Goal: Task Accomplishment & Management: Complete application form

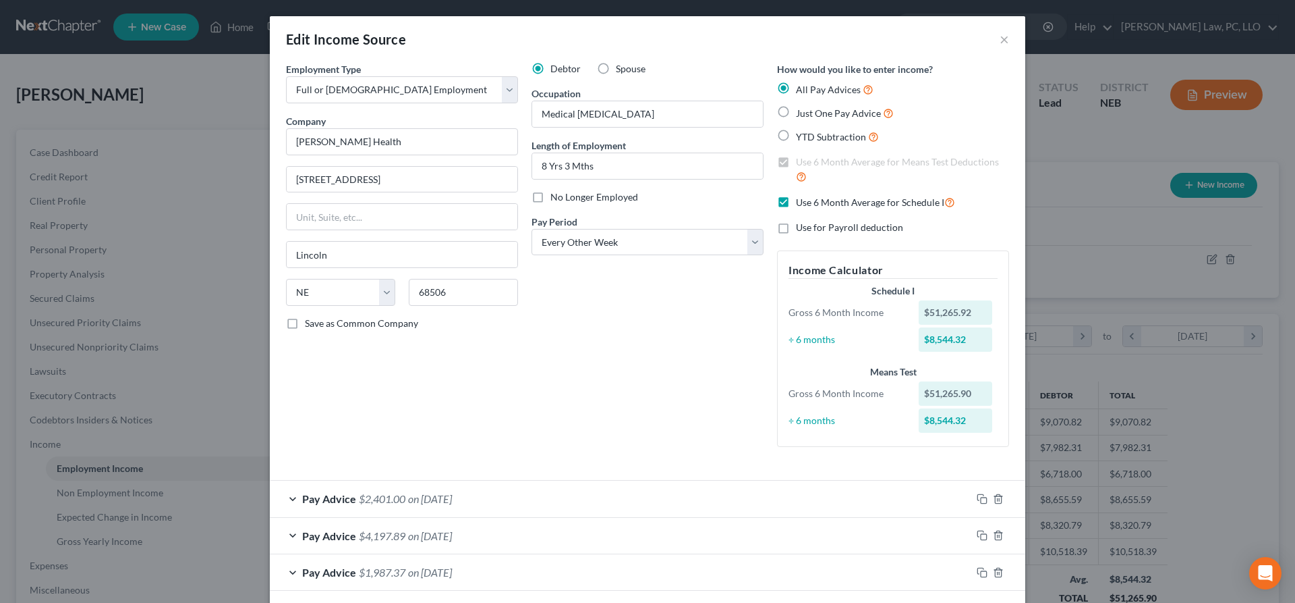
select select "0"
select select "30"
select select "2"
click at [1008, 42] on button "×" at bounding box center [1004, 39] width 9 height 16
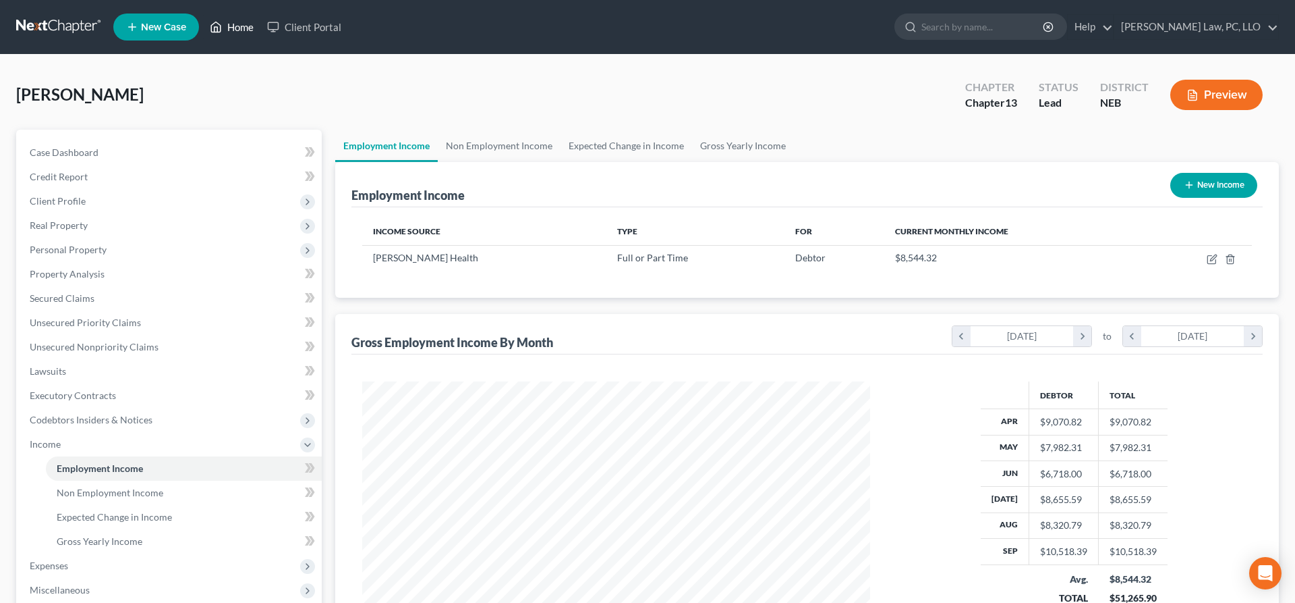
click at [229, 30] on link "Home" at bounding box center [231, 27] width 57 height 24
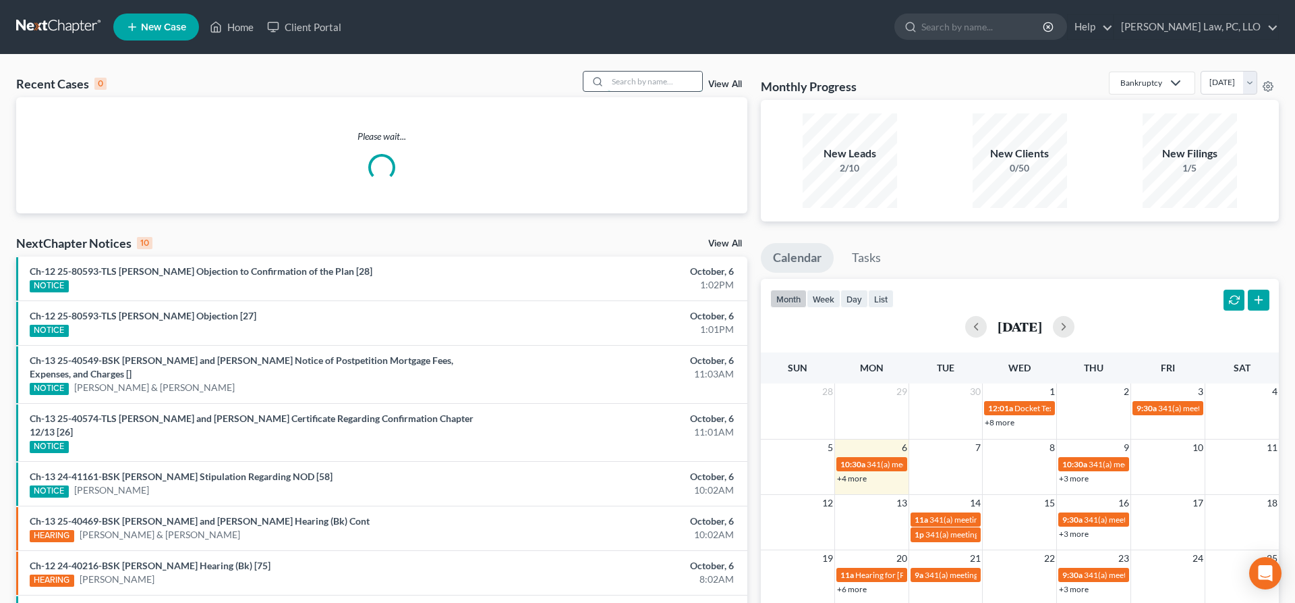
click at [636, 79] on input "search" at bounding box center [655, 82] width 94 height 20
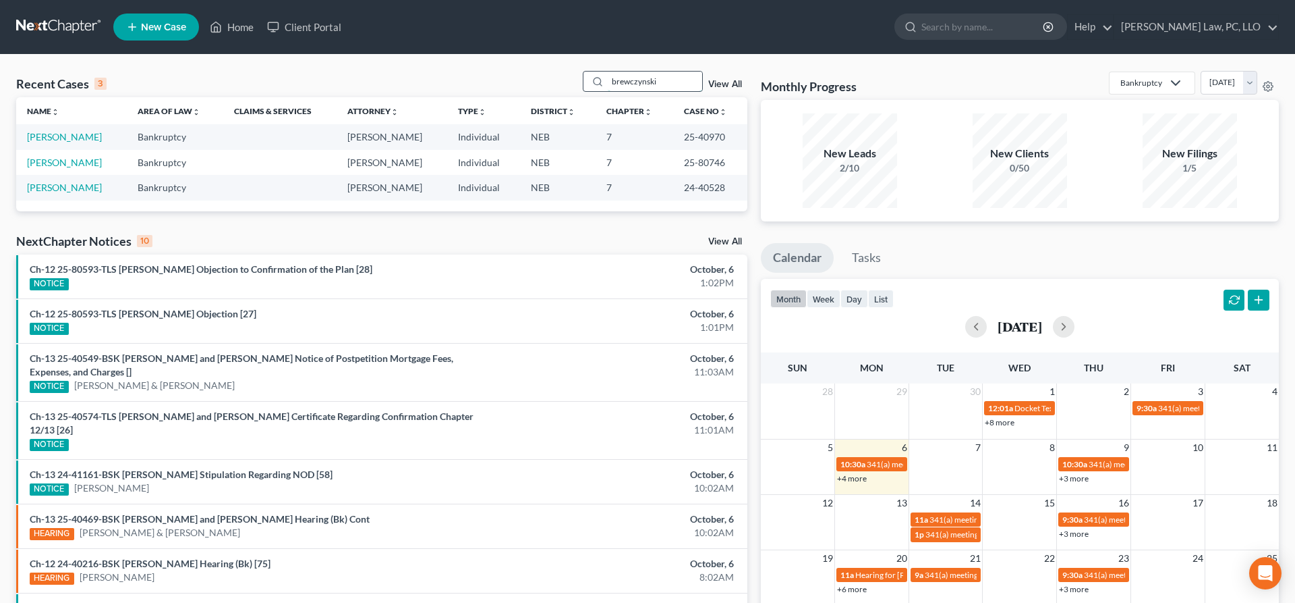
type input "brewczynski"
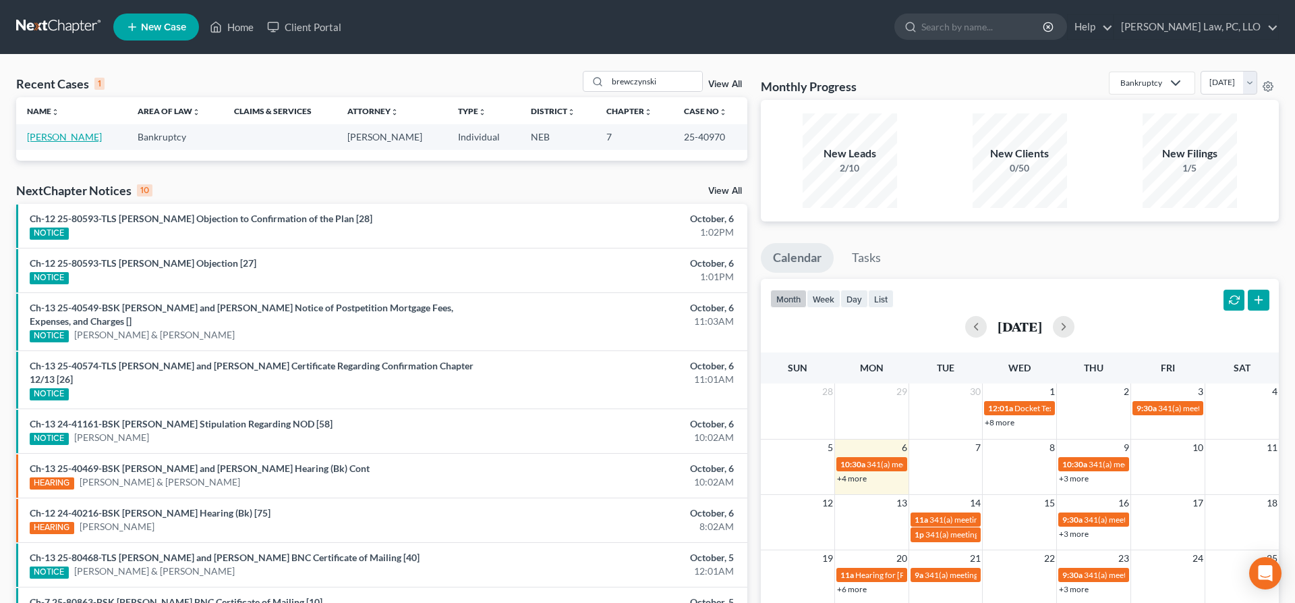
click at [86, 142] on link "[PERSON_NAME]" at bounding box center [64, 136] width 75 height 11
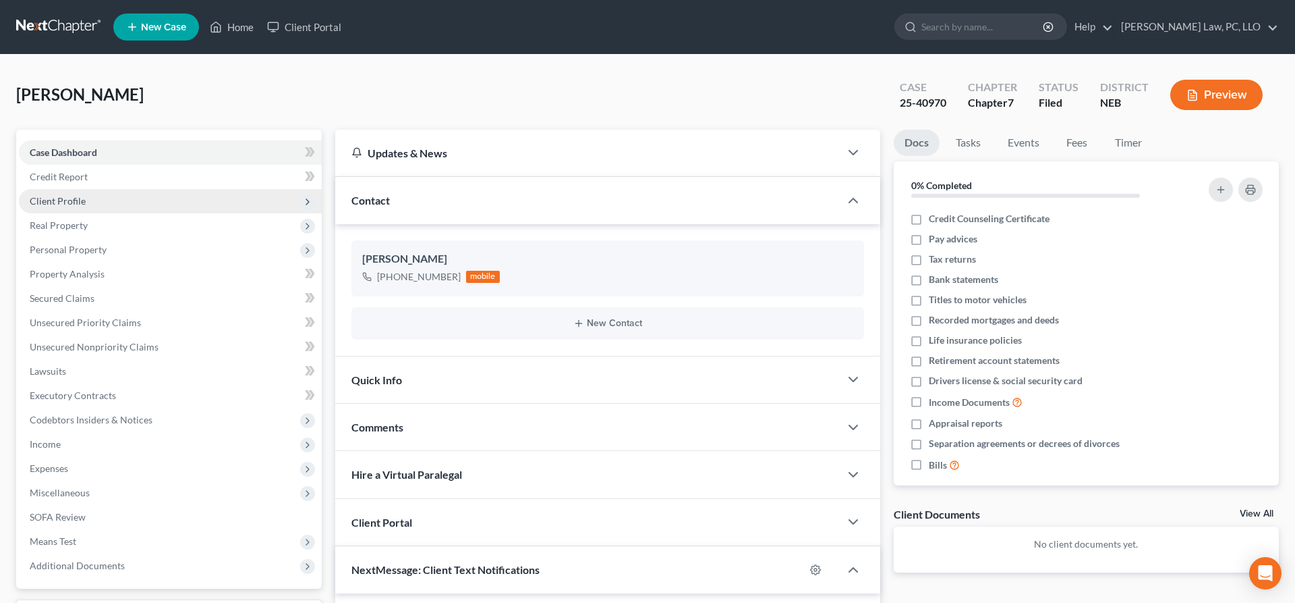
click at [101, 208] on span "Client Profile" at bounding box center [170, 201] width 303 height 24
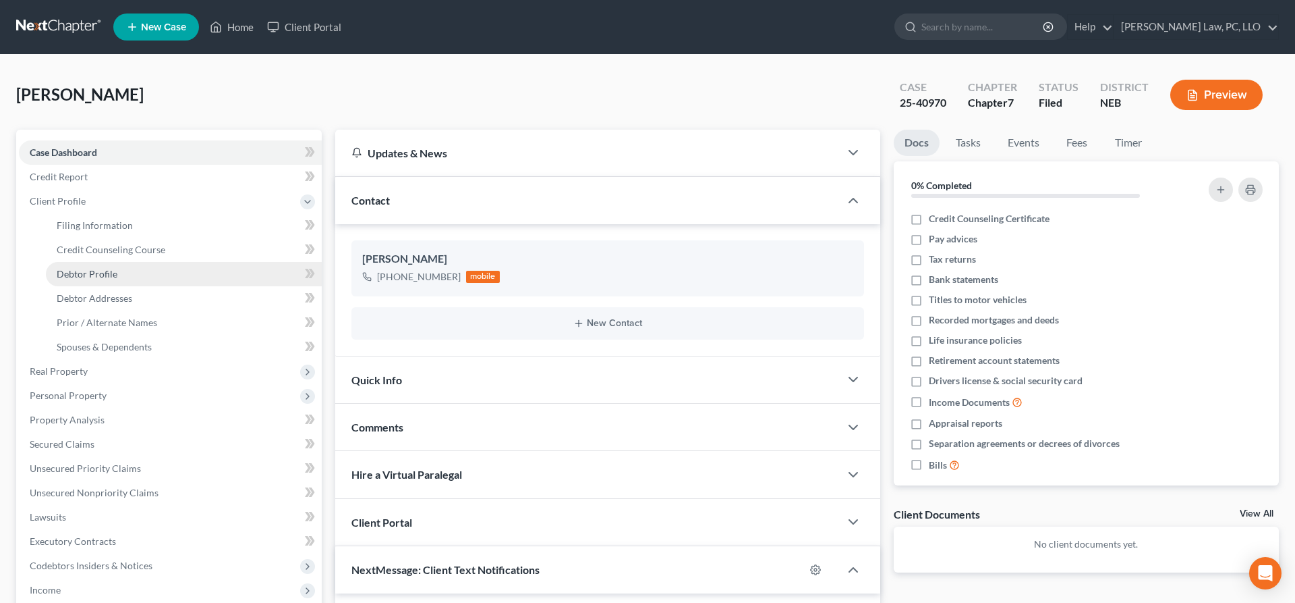
click at [139, 272] on link "Debtor Profile" at bounding box center [184, 274] width 276 height 24
select select "0"
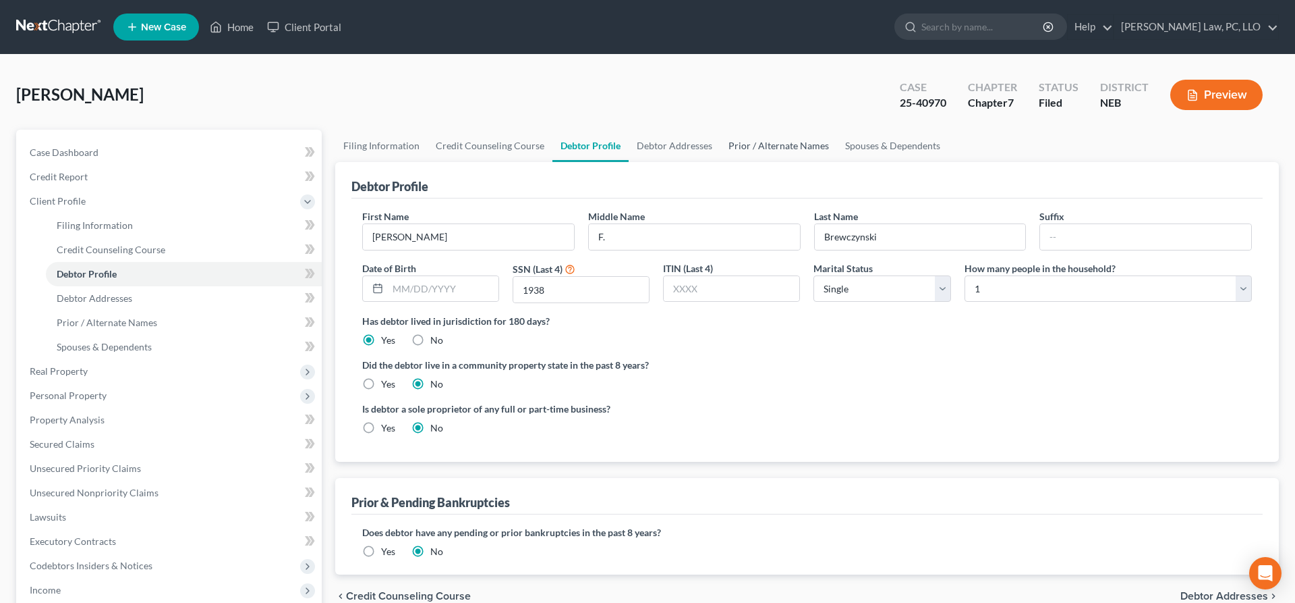
click at [777, 152] on link "Prior / Alternate Names" at bounding box center [779, 146] width 117 height 32
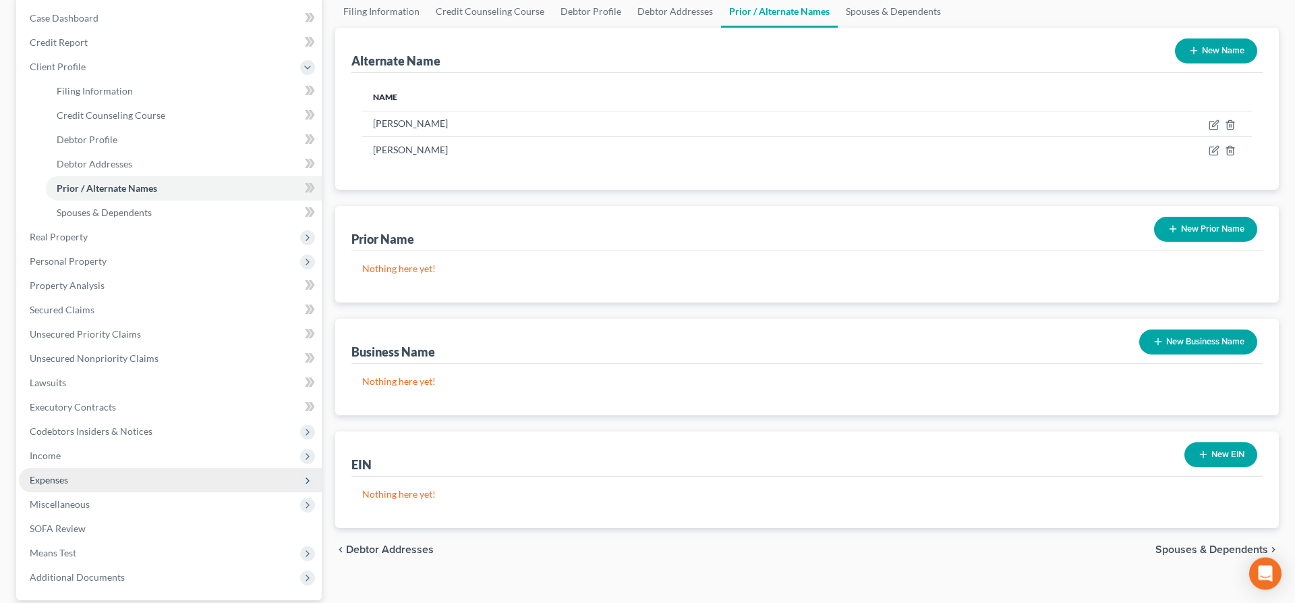
scroll to position [138, 0]
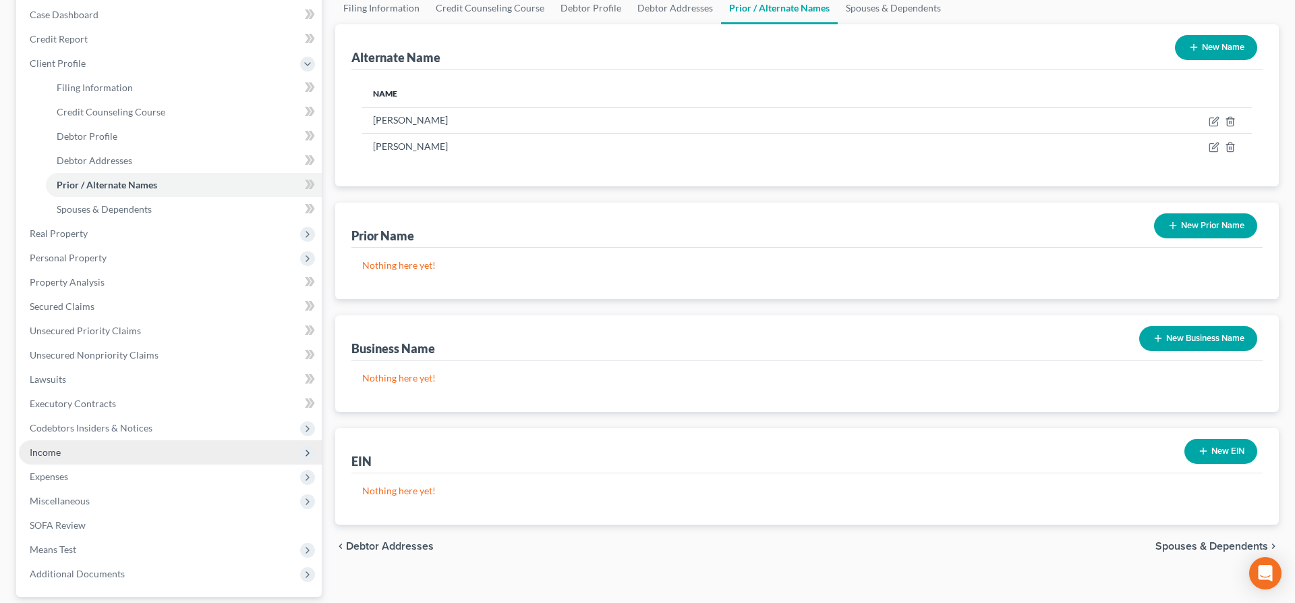
click at [94, 455] on span "Income" at bounding box center [170, 452] width 303 height 24
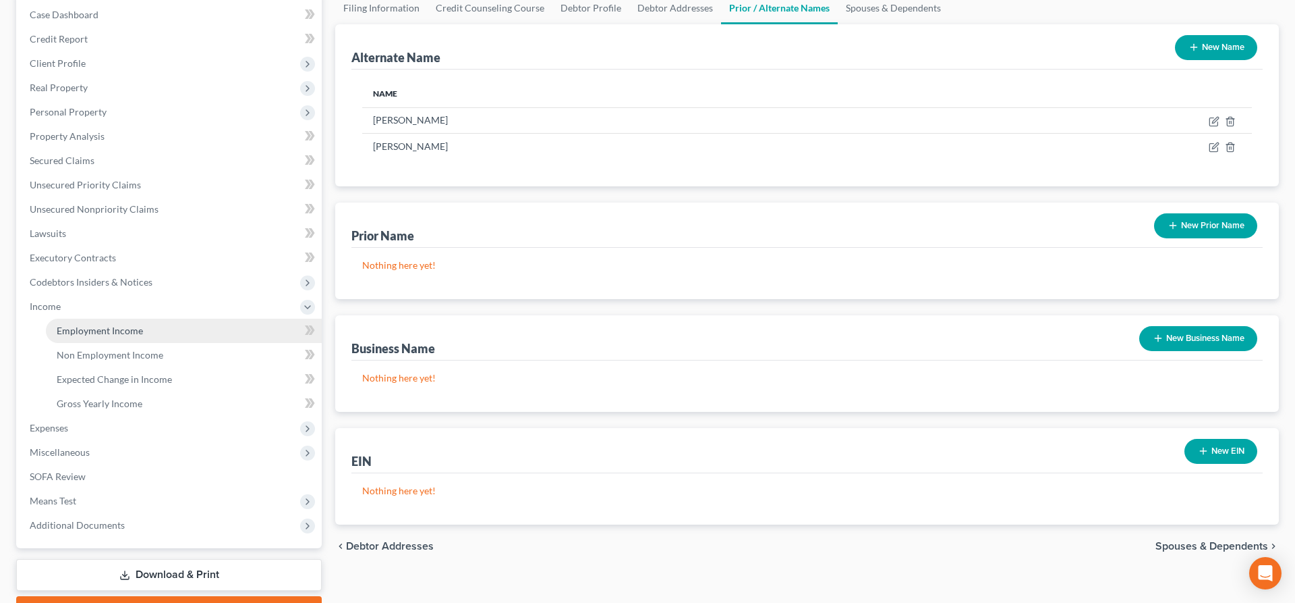
click at [130, 325] on span "Employment Income" at bounding box center [100, 330] width 86 height 11
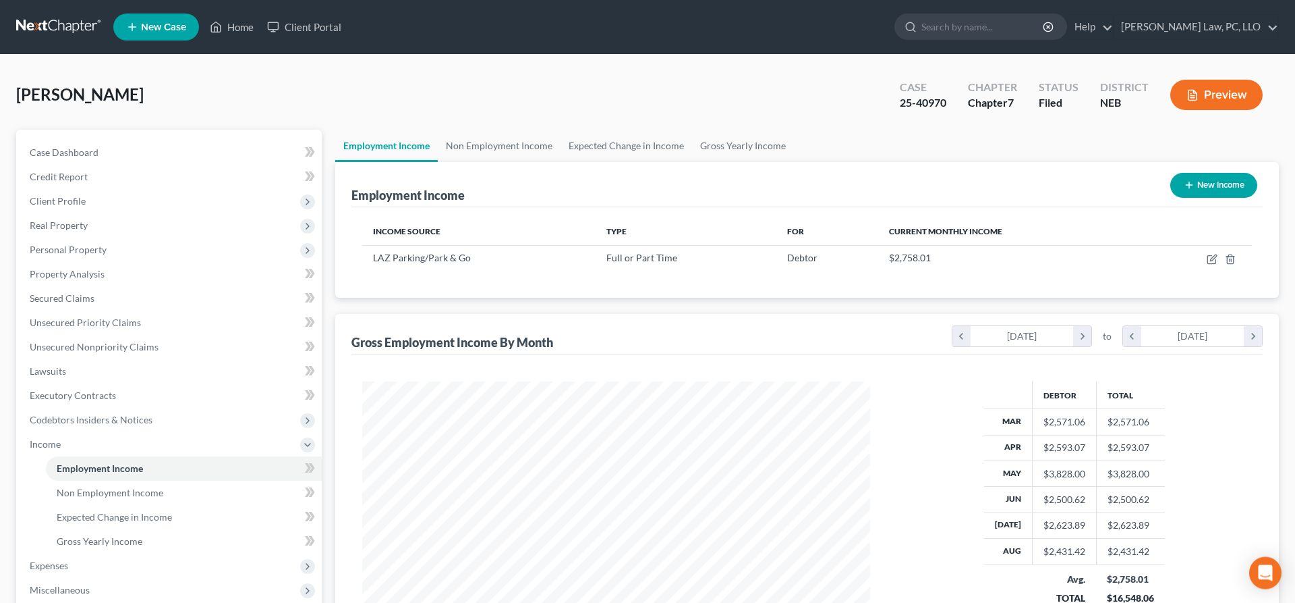
scroll to position [254, 535]
click at [242, 36] on link "Home" at bounding box center [231, 27] width 57 height 24
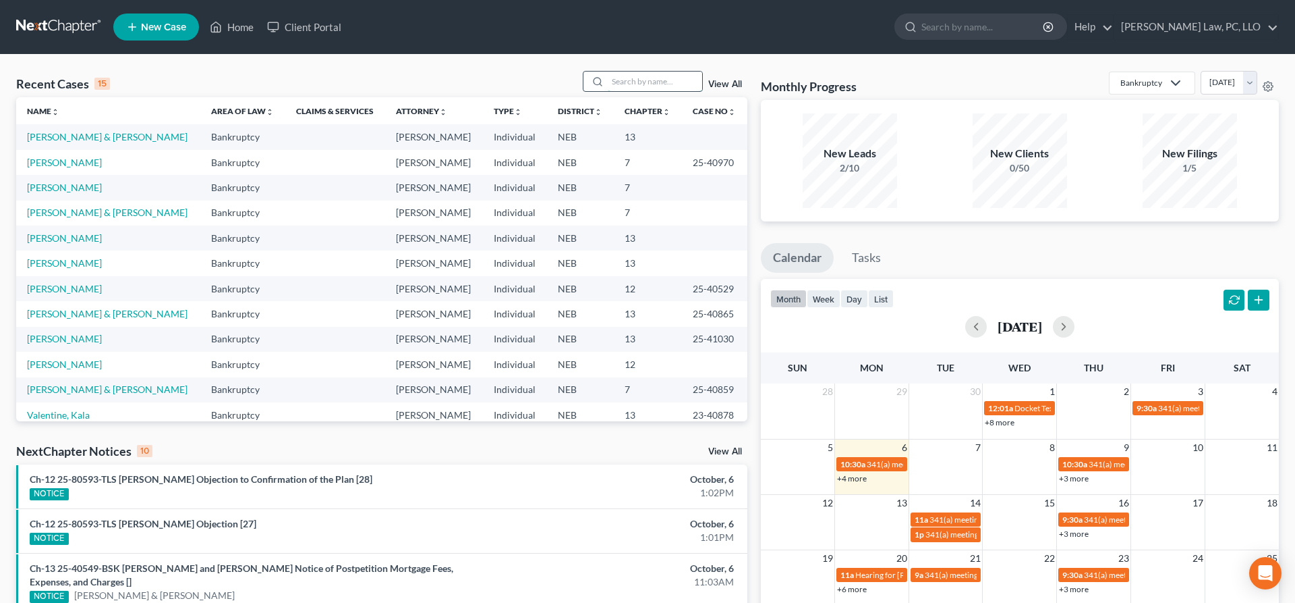
click at [636, 84] on input "search" at bounding box center [655, 82] width 94 height 20
type input "[PERSON_NAME]"
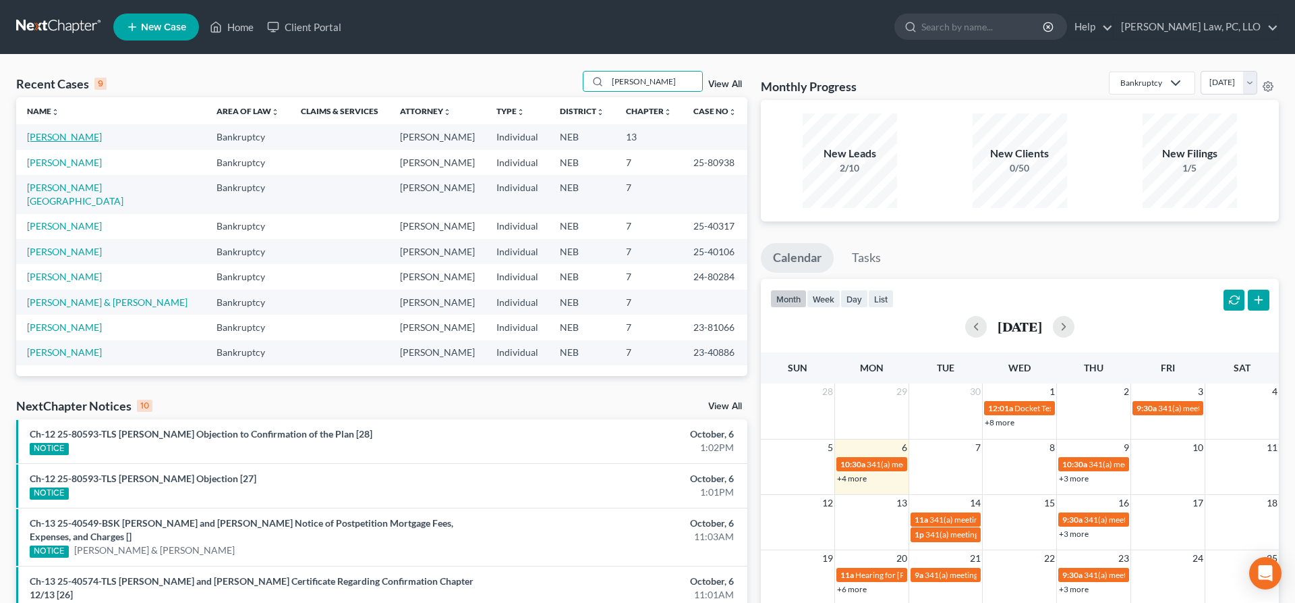
click at [99, 138] on link "[PERSON_NAME]" at bounding box center [64, 136] width 75 height 11
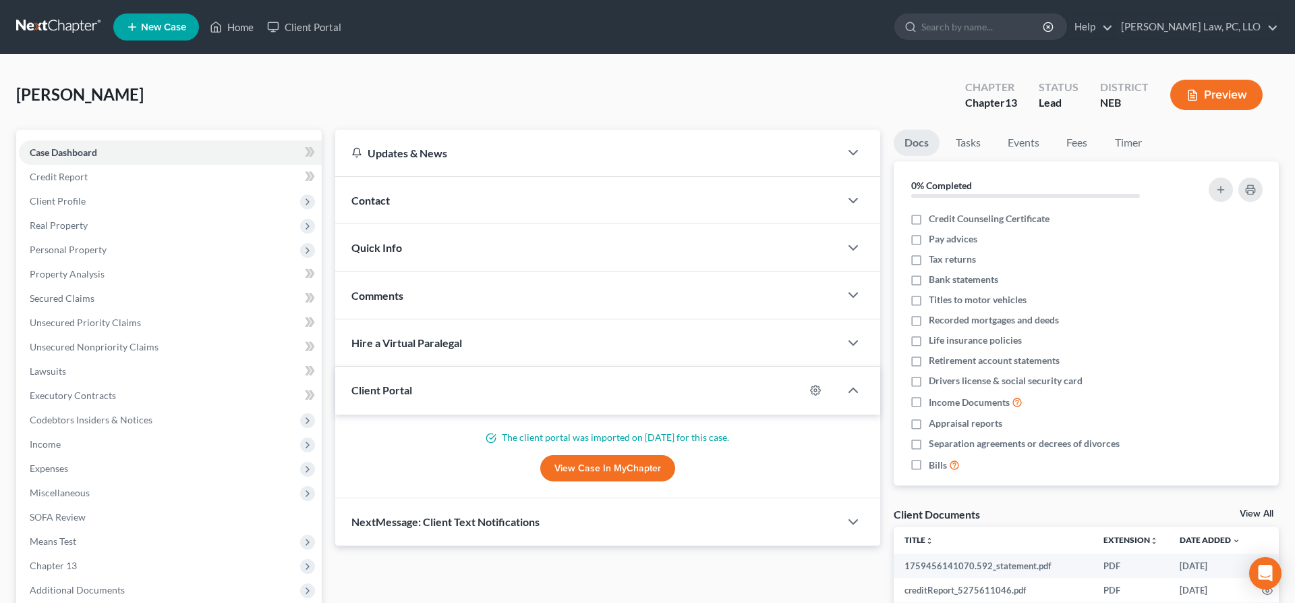
click at [171, 34] on link "New Case" at bounding box center [156, 26] width 86 height 27
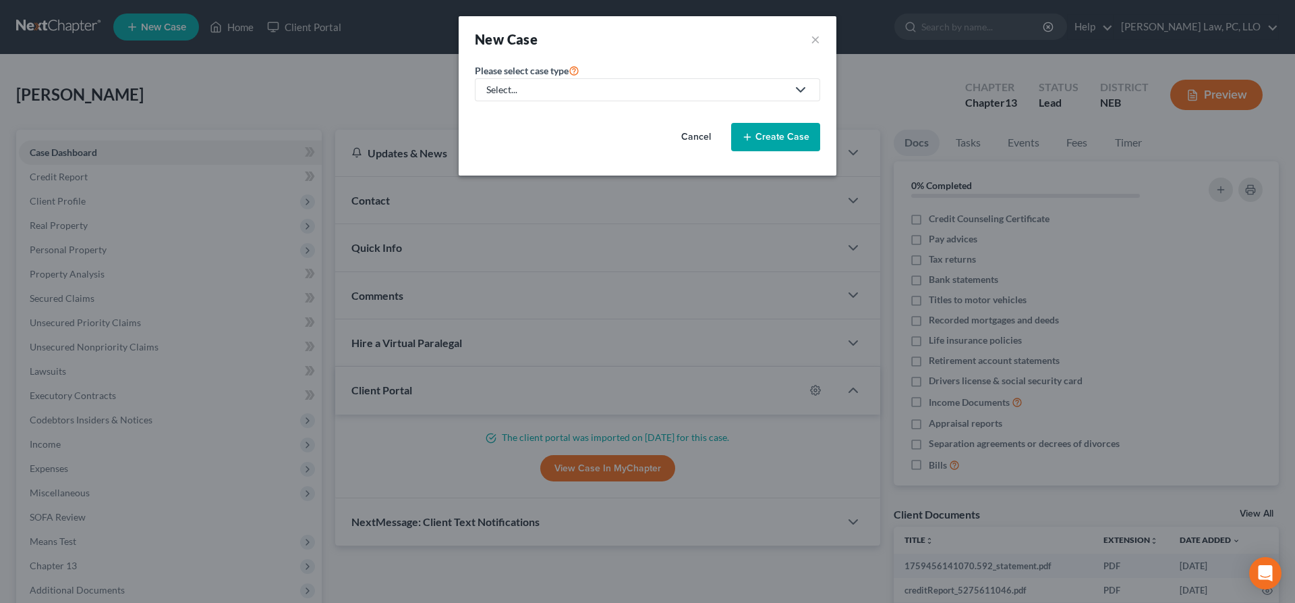
click at [520, 85] on div "Select..." at bounding box center [636, 89] width 301 height 13
click at [546, 116] on div "Bankruptcy" at bounding box center [552, 116] width 129 height 13
select select "48"
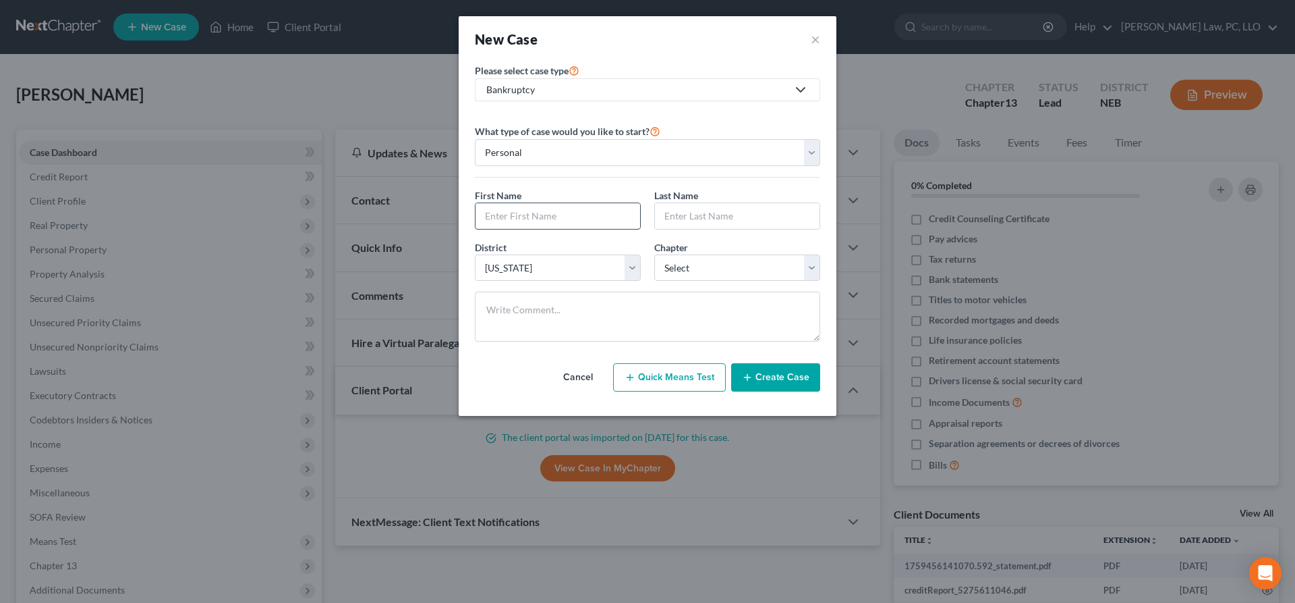
click at [552, 214] on input "text" at bounding box center [558, 216] width 165 height 26
type input "[PERSON_NAME]"
click at [654, 254] on select "Select 7 11 12 13" at bounding box center [737, 267] width 166 height 27
select select "3"
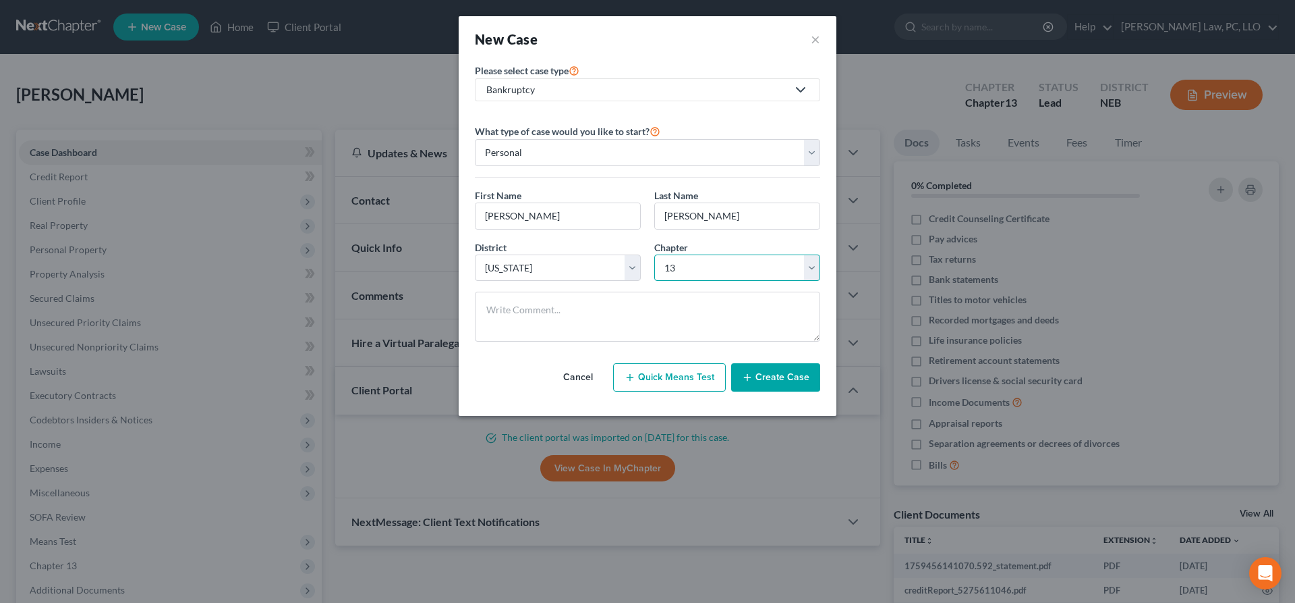
click option "13" at bounding box center [0, 0] width 0 height 0
click at [760, 372] on button "Create Case" at bounding box center [775, 377] width 89 height 28
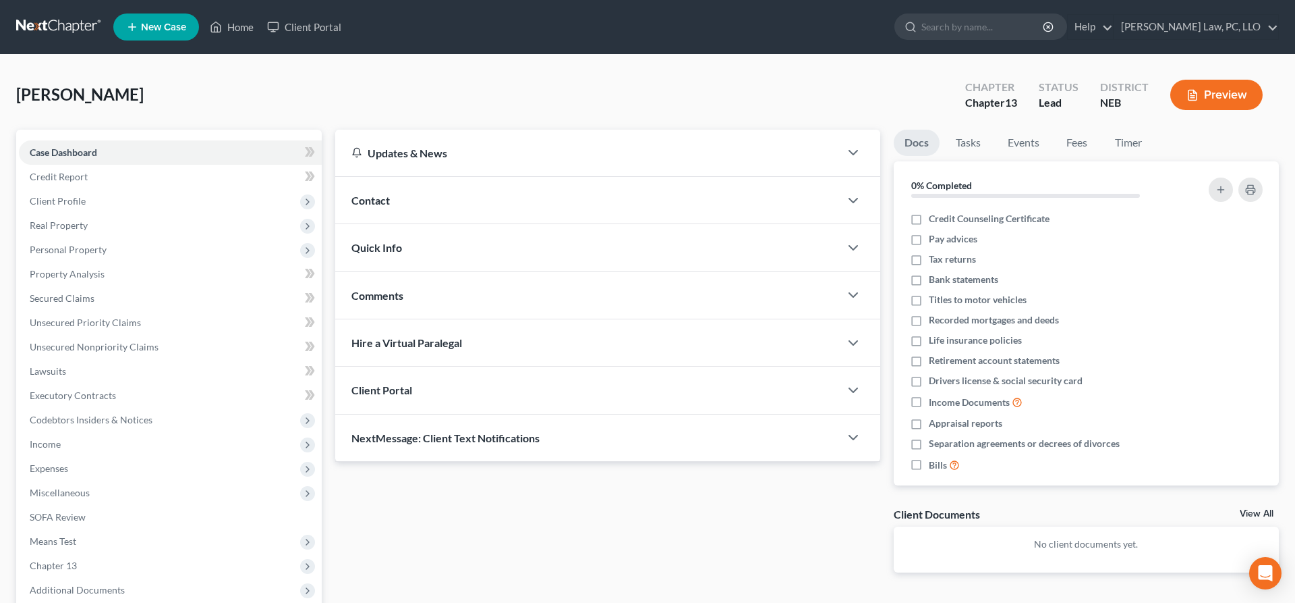
click at [493, 379] on div "Client Portal" at bounding box center [587, 389] width 505 height 47
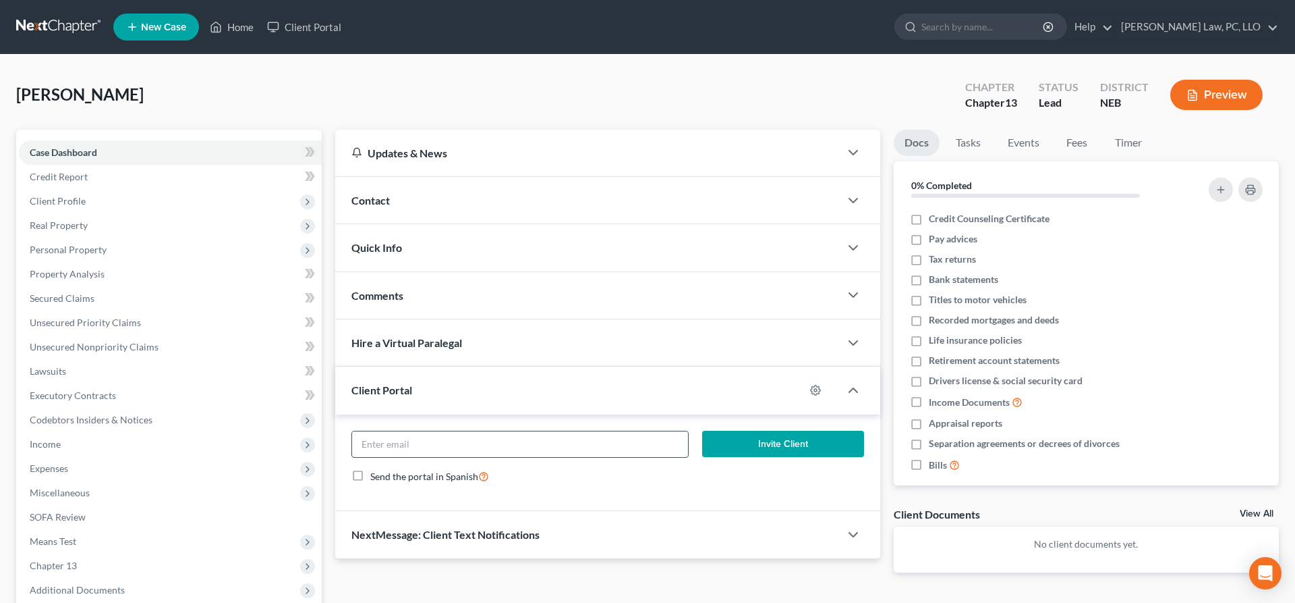
click at [536, 440] on input "email" at bounding box center [520, 444] width 336 height 26
drag, startPoint x: 487, startPoint y: 447, endPoint x: 359, endPoint y: 434, distance: 128.9
click at [359, 434] on input "[EMAIL_ADDRESS][DOMAIN_NAME]" at bounding box center [520, 444] width 336 height 26
type input "[EMAIL_ADDRESS][DOMAIN_NAME]"
click at [771, 451] on button "Invite Client" at bounding box center [783, 443] width 162 height 27
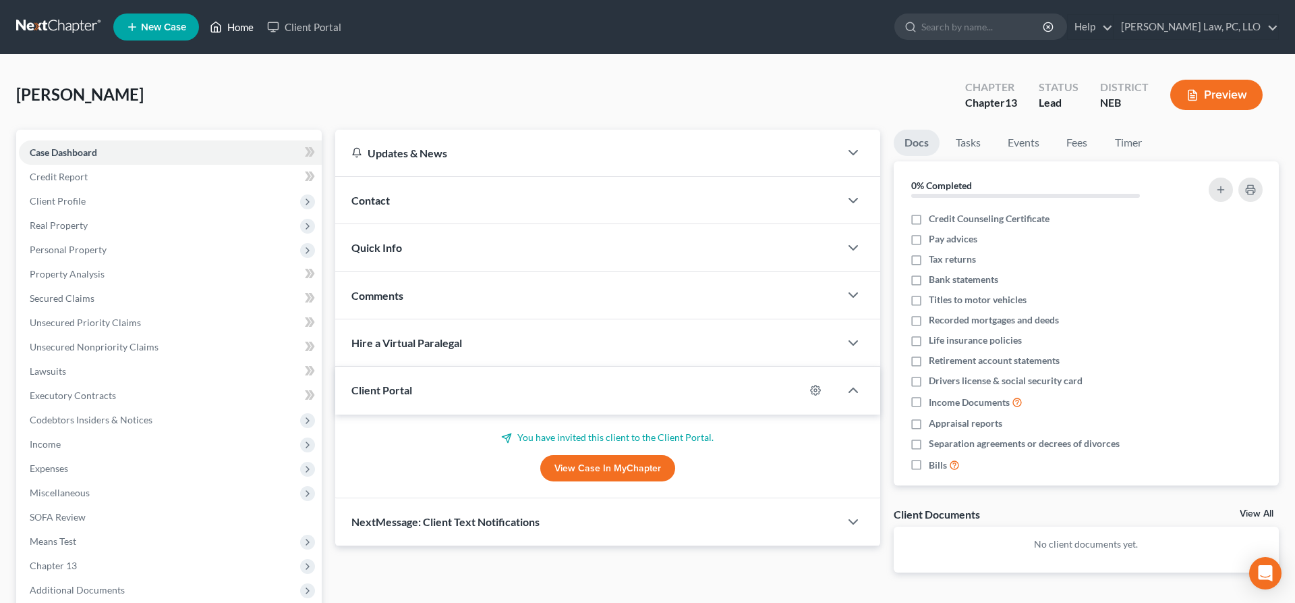
click at [236, 30] on link "Home" at bounding box center [231, 27] width 57 height 24
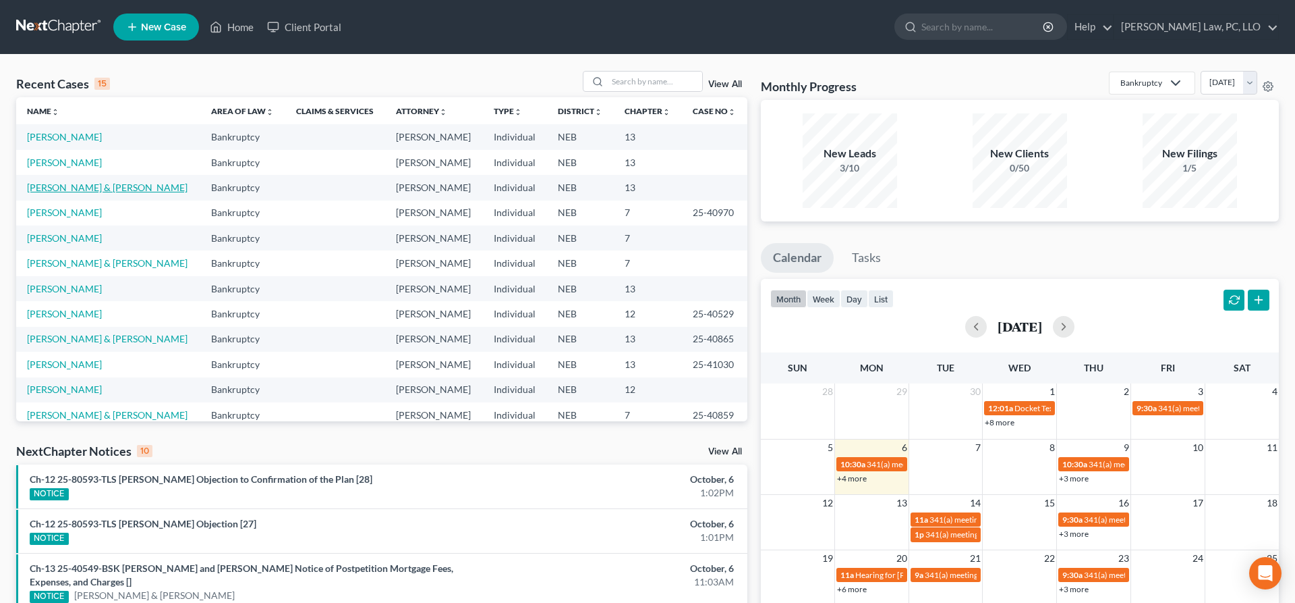
click at [136, 193] on link "[PERSON_NAME] & [PERSON_NAME]" at bounding box center [107, 187] width 161 height 11
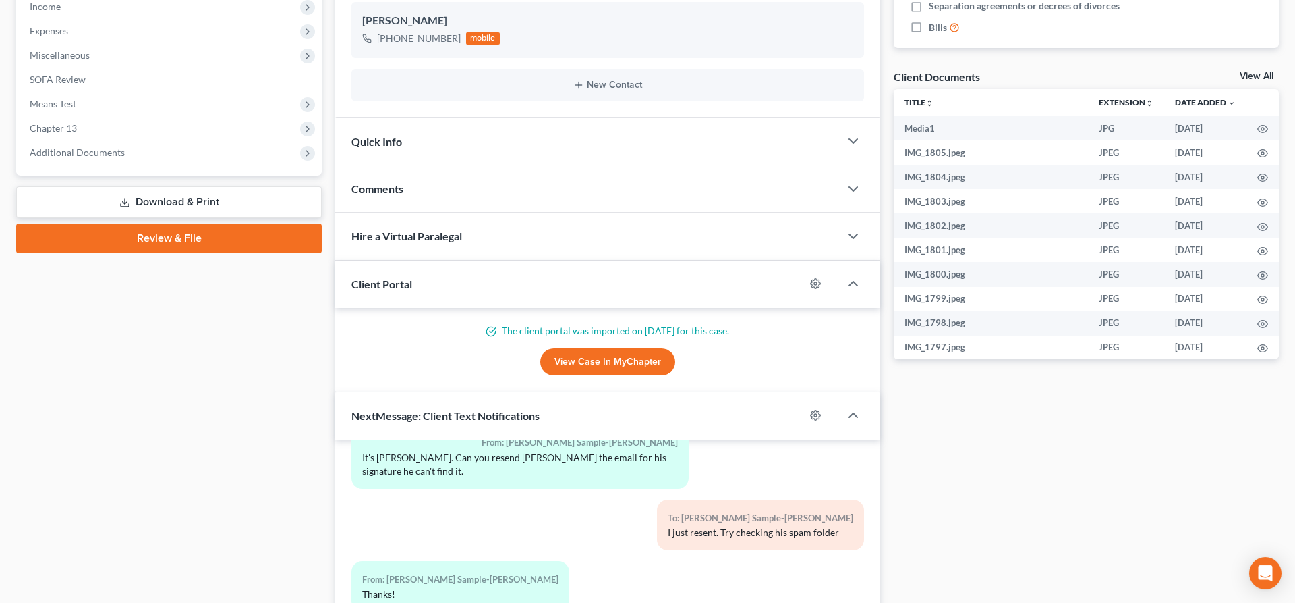
scroll to position [619, 0]
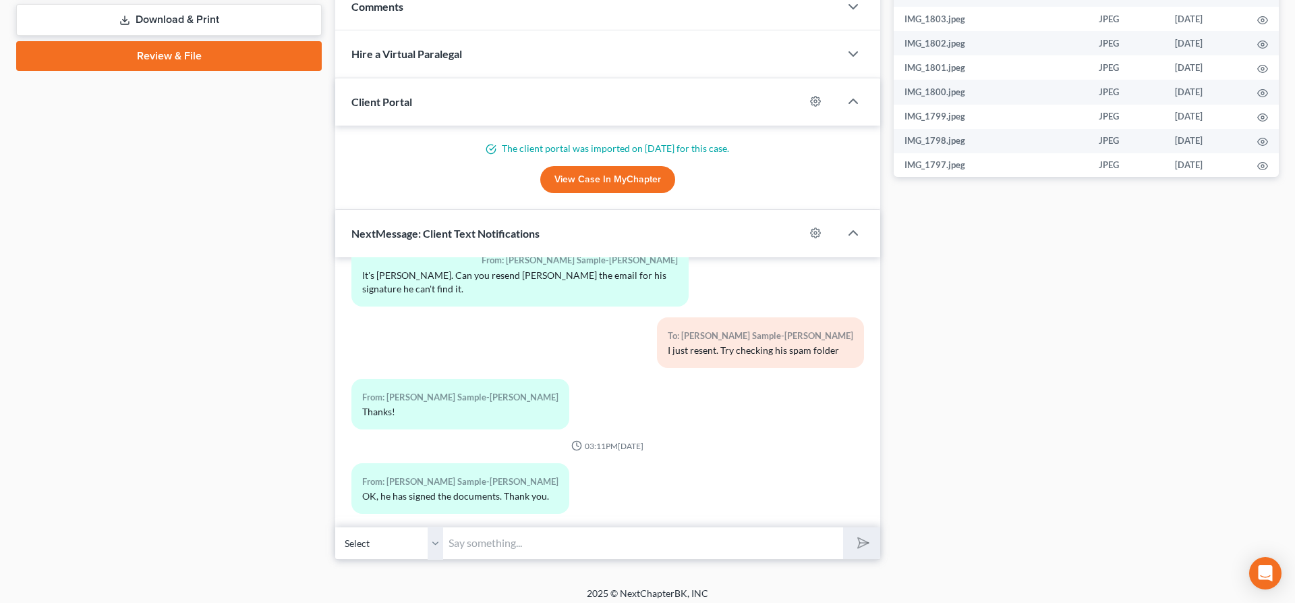
click at [603, 540] on input "text" at bounding box center [643, 542] width 400 height 33
type input "got it; will file [DATE]"
click at [843, 527] on button "submit" at bounding box center [861, 543] width 37 height 32
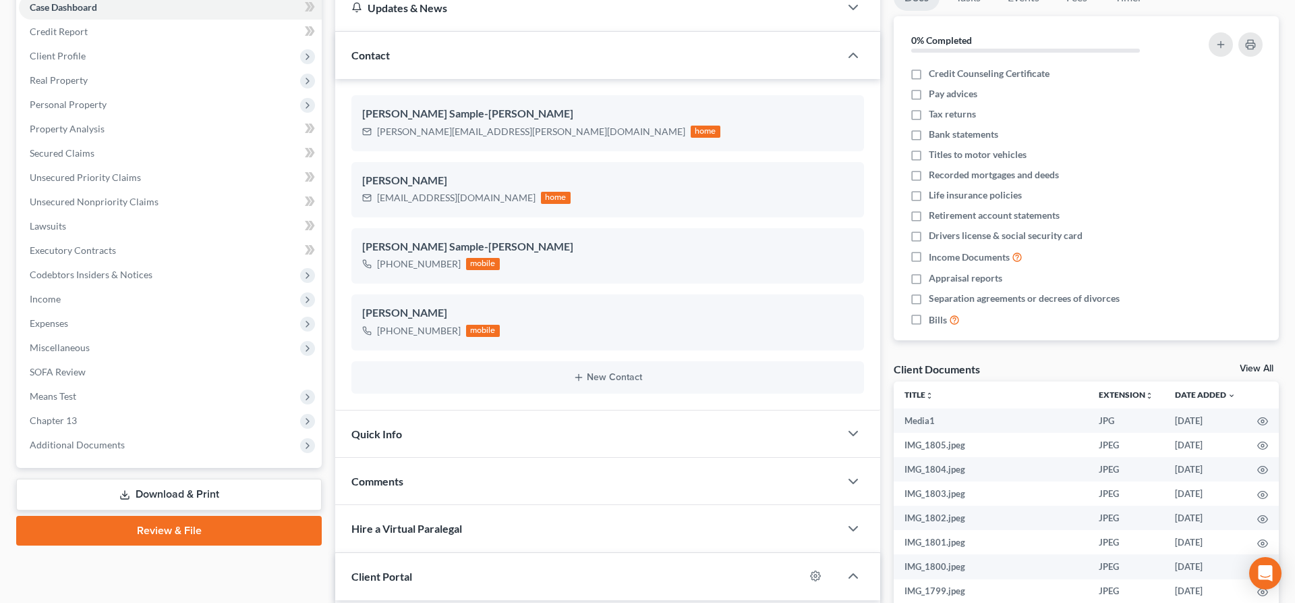
scroll to position [0, 0]
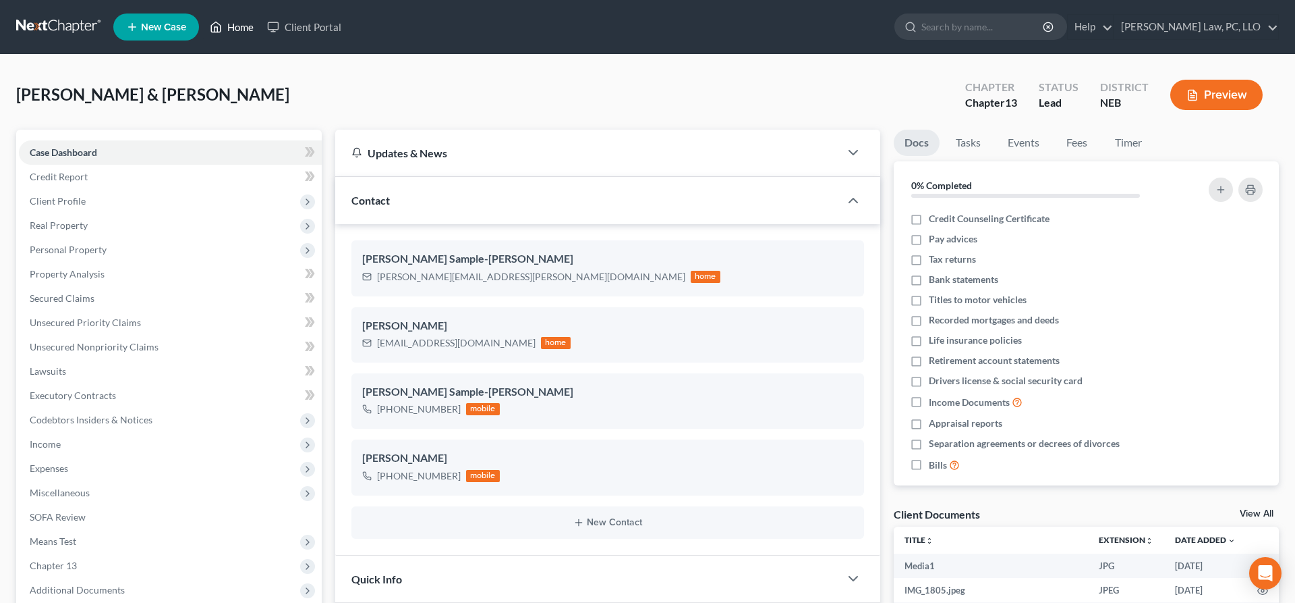
click at [217, 24] on icon at bounding box center [216, 27] width 12 height 16
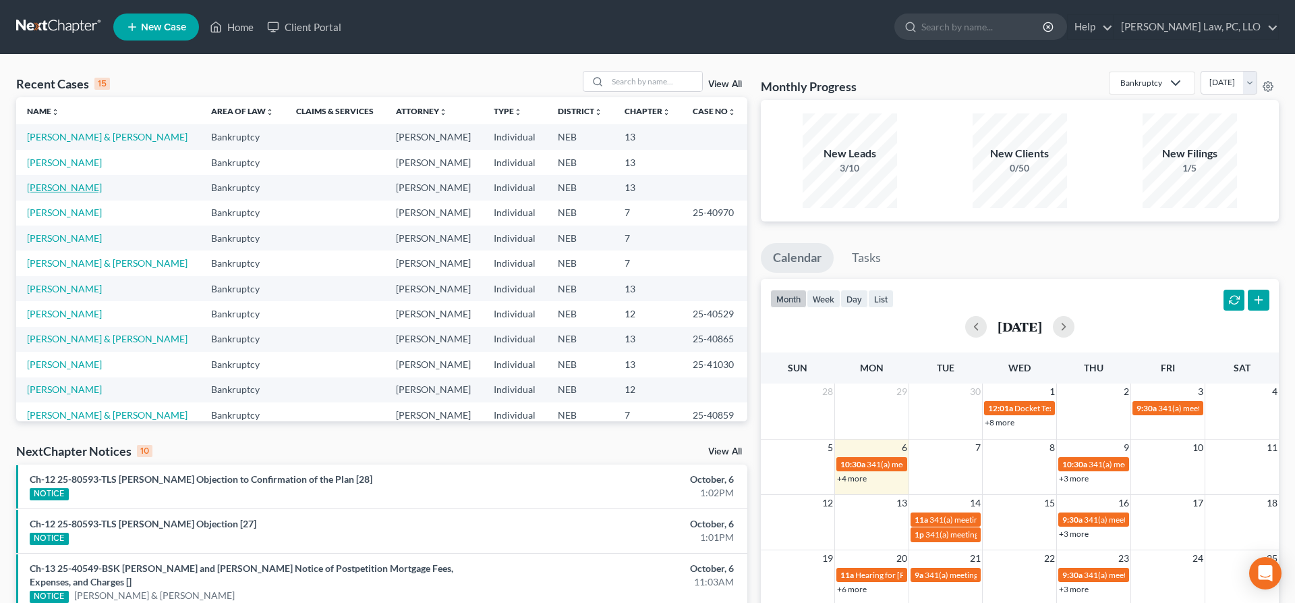
click at [90, 192] on link "[PERSON_NAME]" at bounding box center [64, 187] width 75 height 11
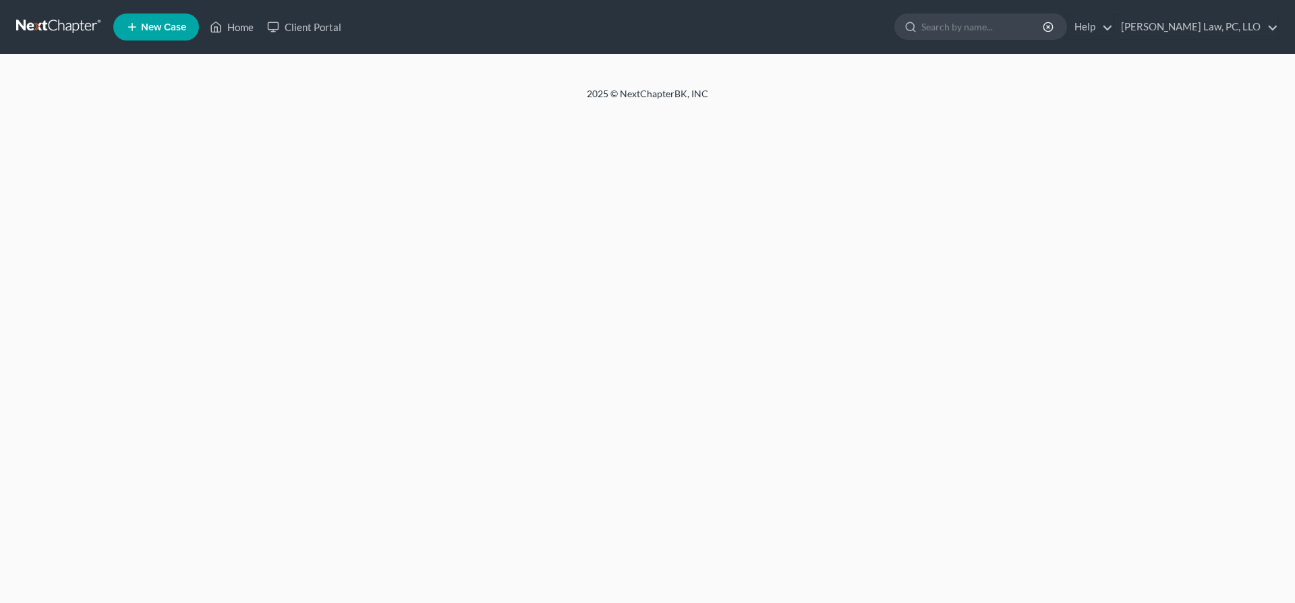
select select "30"
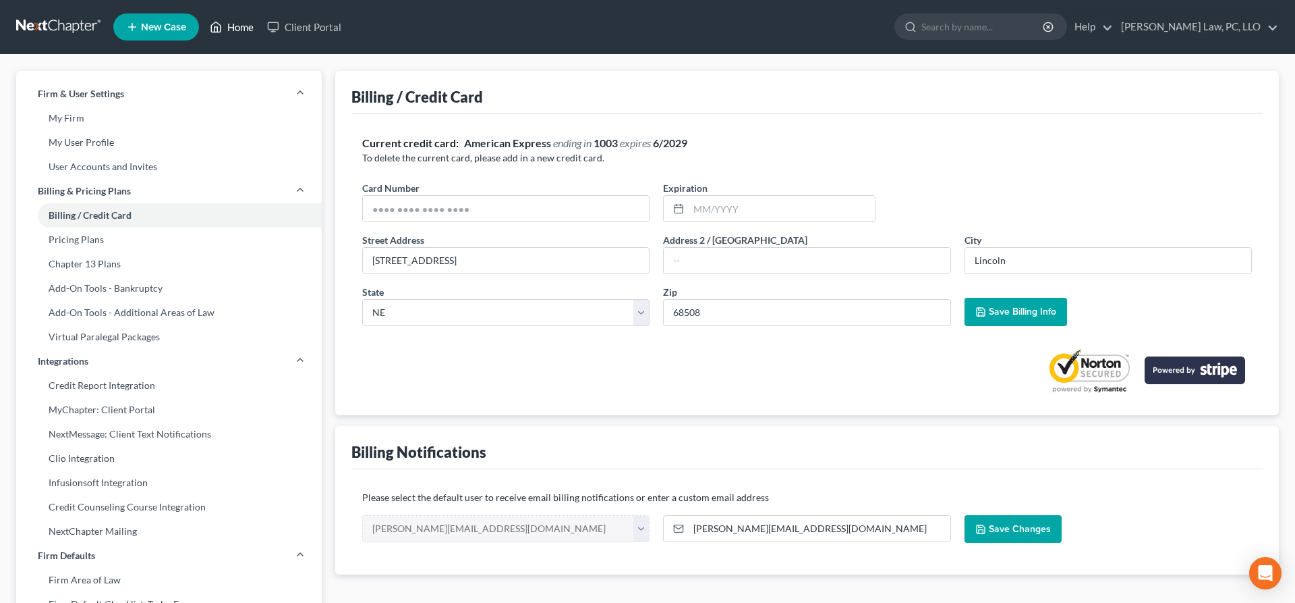
click at [242, 18] on link "Home" at bounding box center [231, 27] width 57 height 24
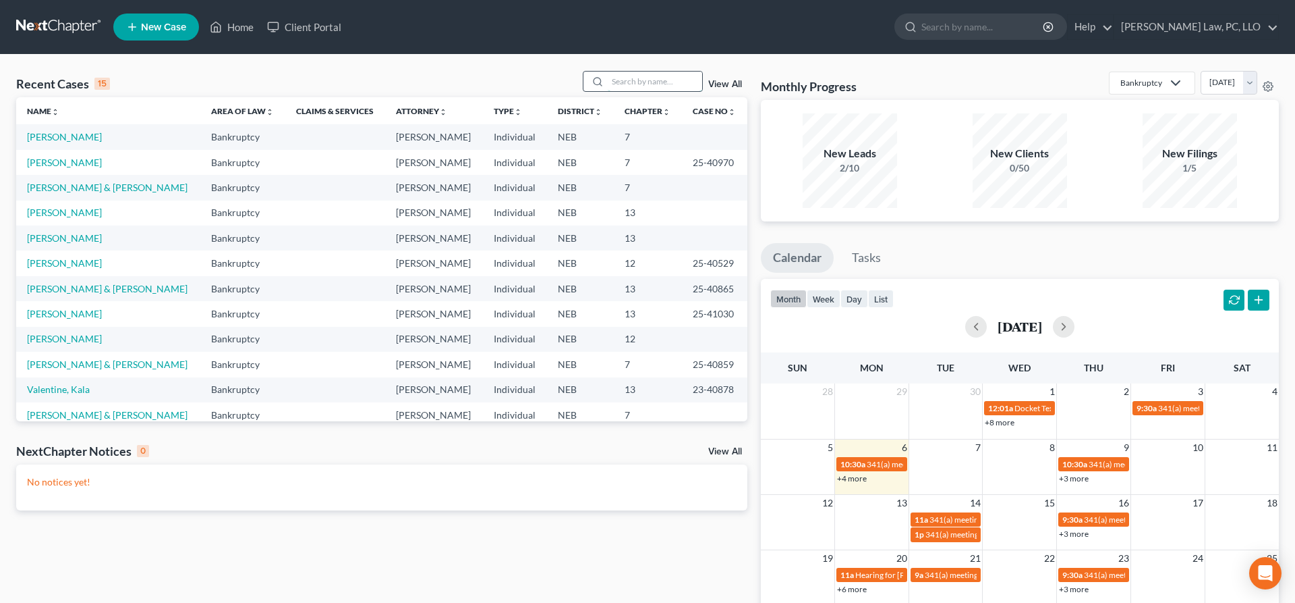
click at [665, 76] on input "search" at bounding box center [655, 82] width 94 height 20
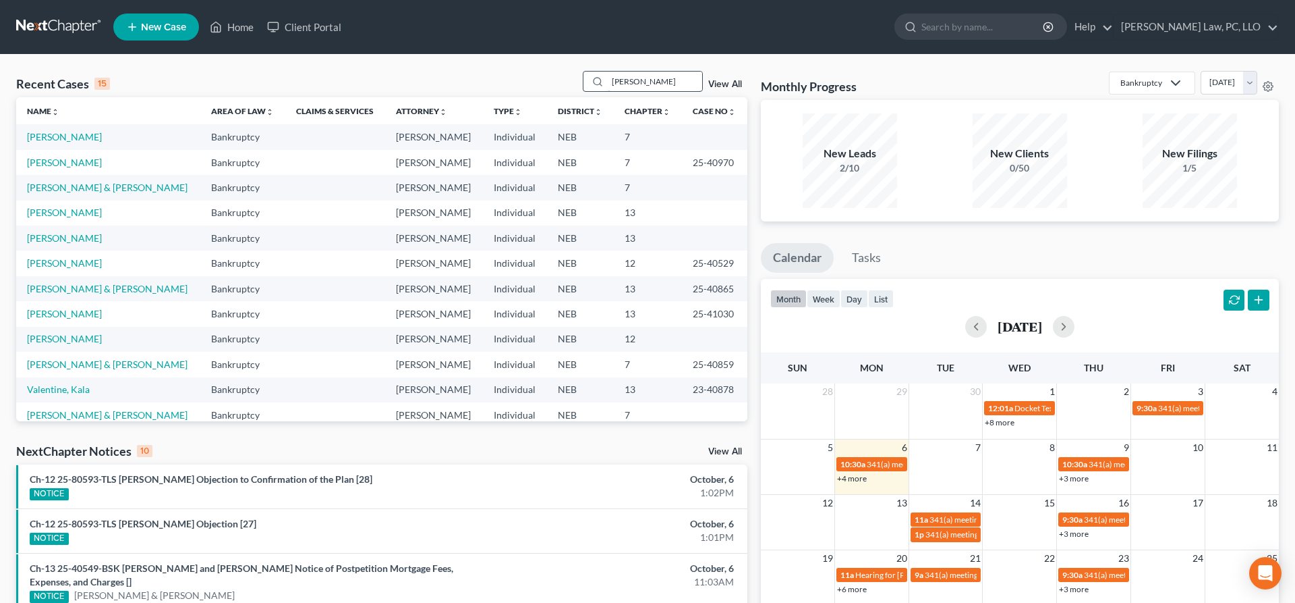
type input "chadrick"
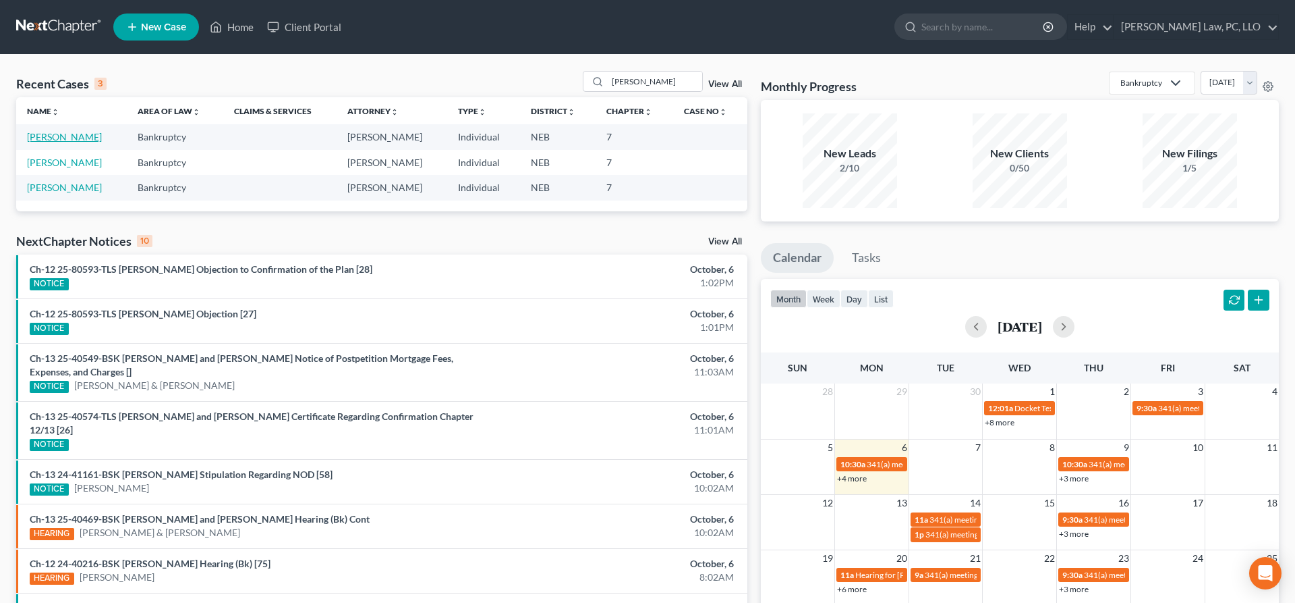
click at [93, 137] on link "[PERSON_NAME]" at bounding box center [64, 136] width 75 height 11
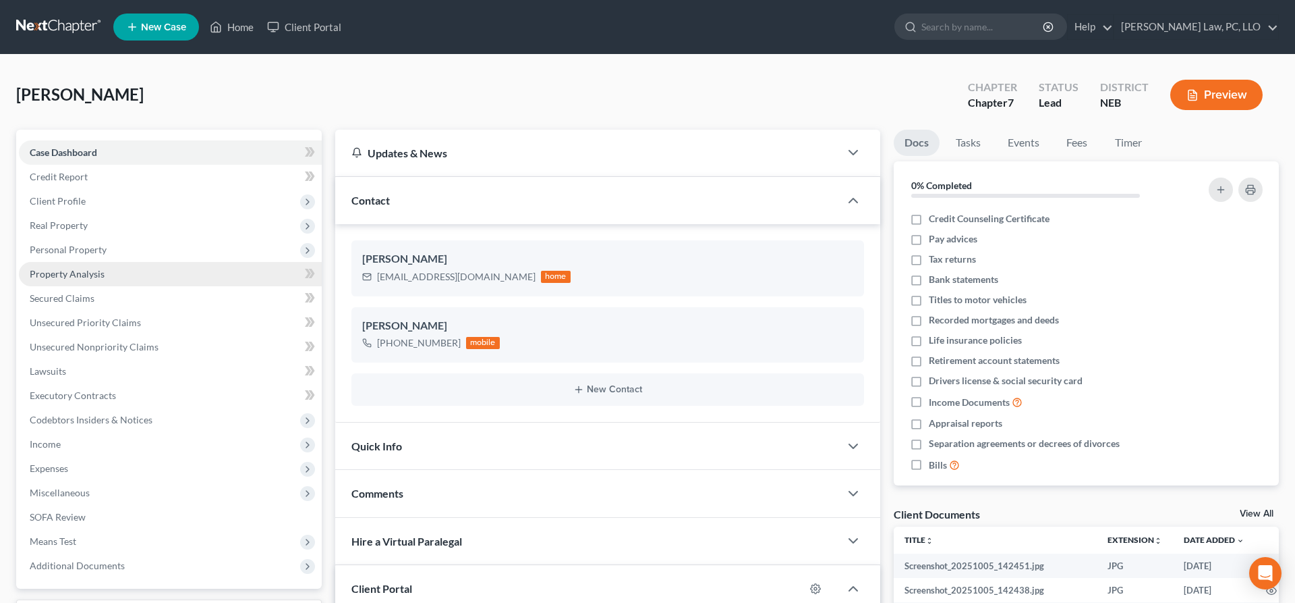
click at [102, 279] on span "Property Analysis" at bounding box center [67, 273] width 75 height 11
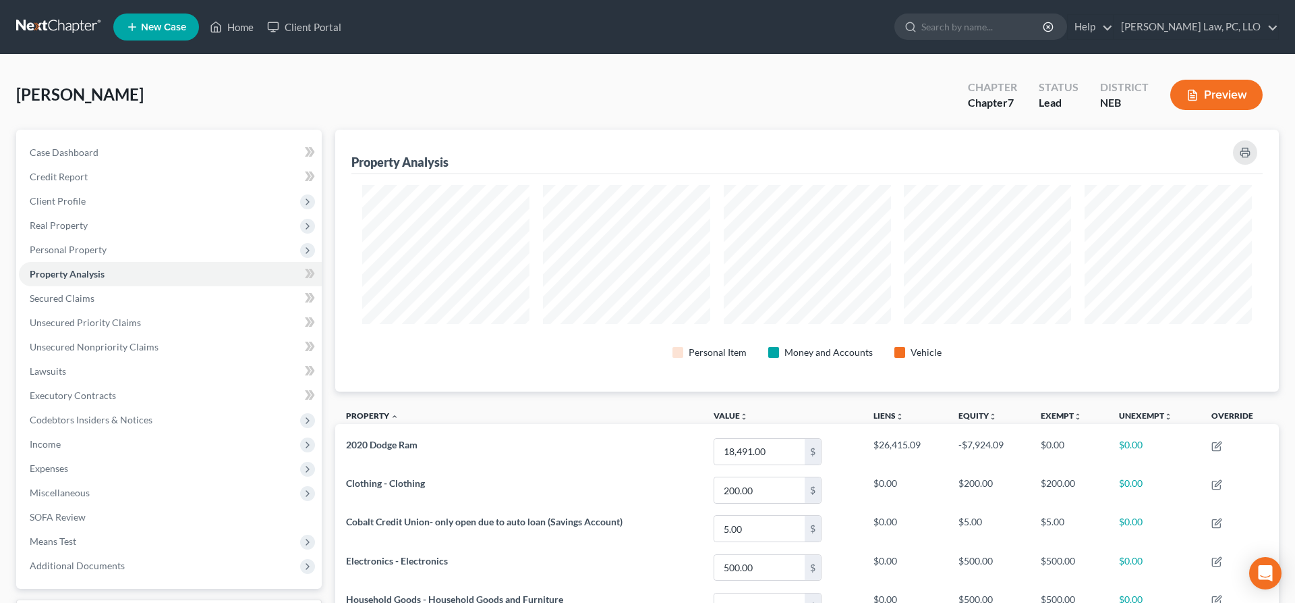
scroll to position [262, 944]
click at [65, 203] on span "Client Profile" at bounding box center [58, 200] width 56 height 11
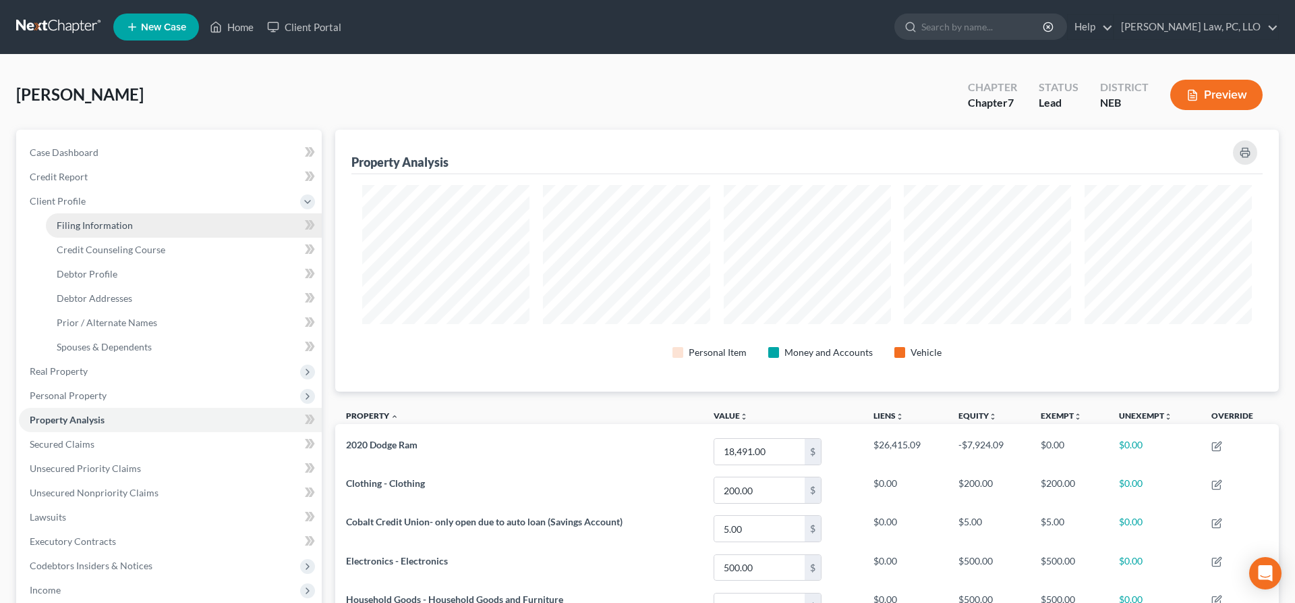
click at [129, 229] on span "Filing Information" at bounding box center [95, 224] width 76 height 11
select select "1"
select select "0"
select select "30"
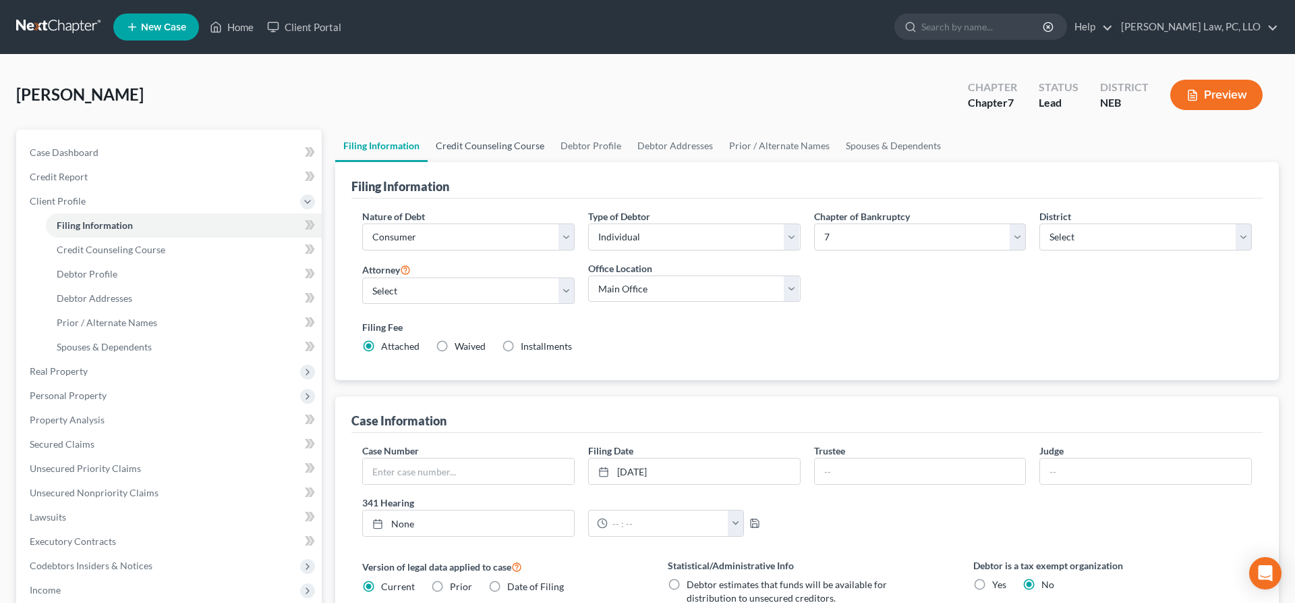
click at [493, 142] on link "Credit Counseling Course" at bounding box center [490, 146] width 125 height 32
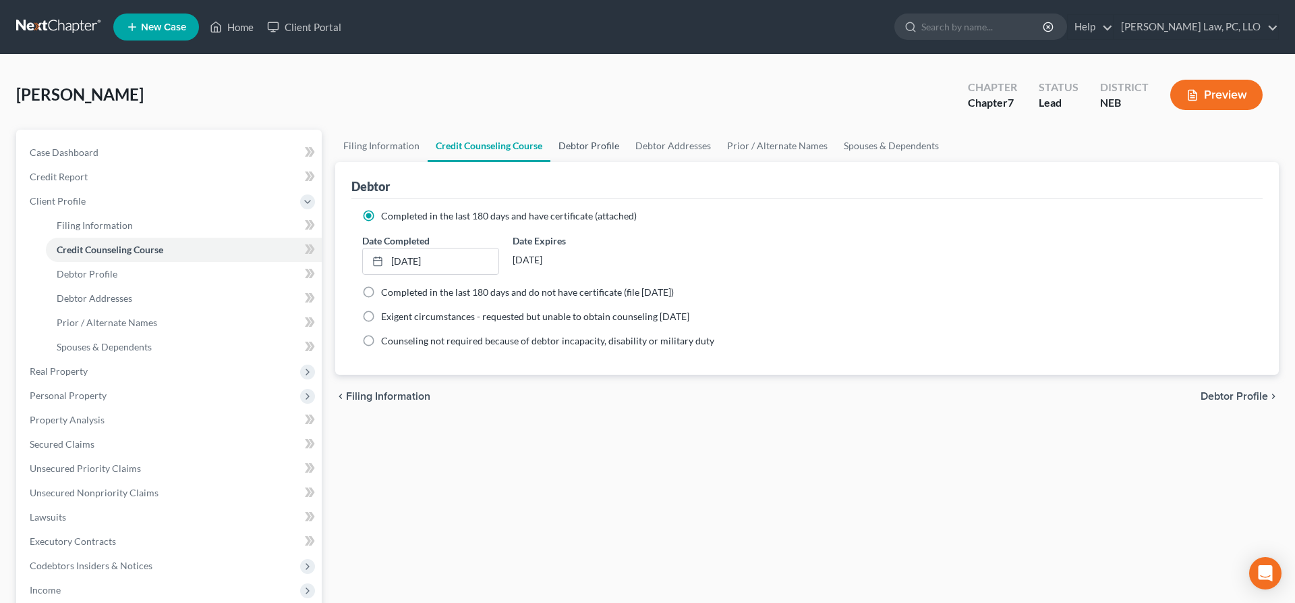
click at [567, 144] on link "Debtor Profile" at bounding box center [589, 146] width 77 height 32
select select "0"
select select "2"
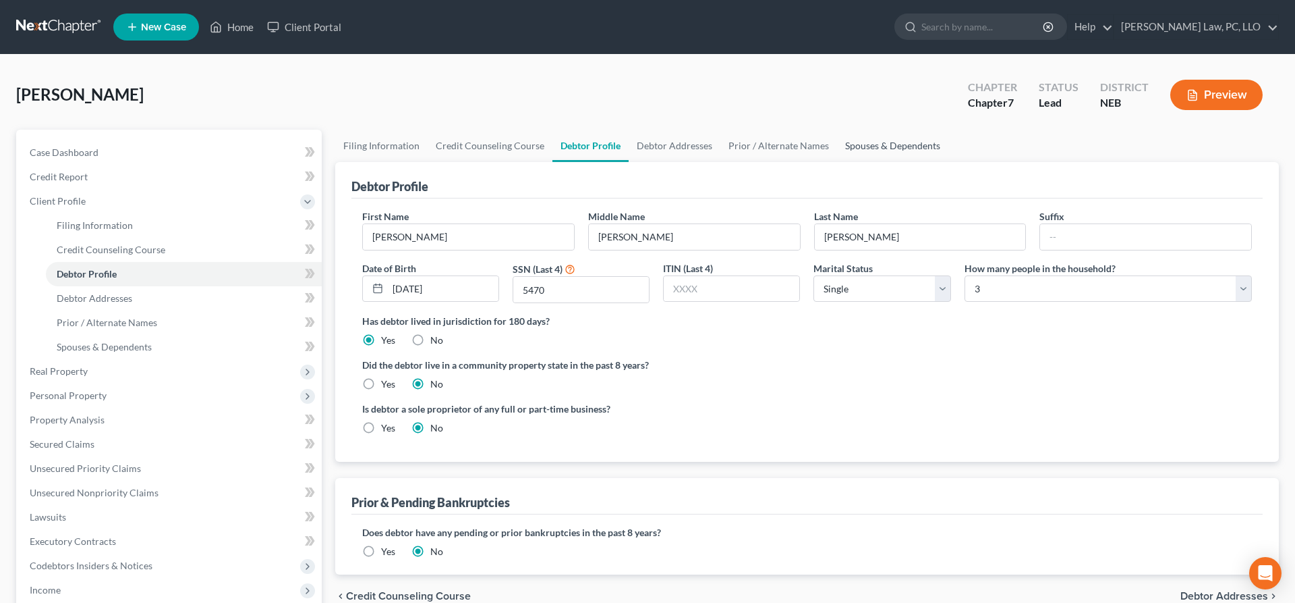
click at [863, 150] on link "Spouses & Dependents" at bounding box center [892, 146] width 111 height 32
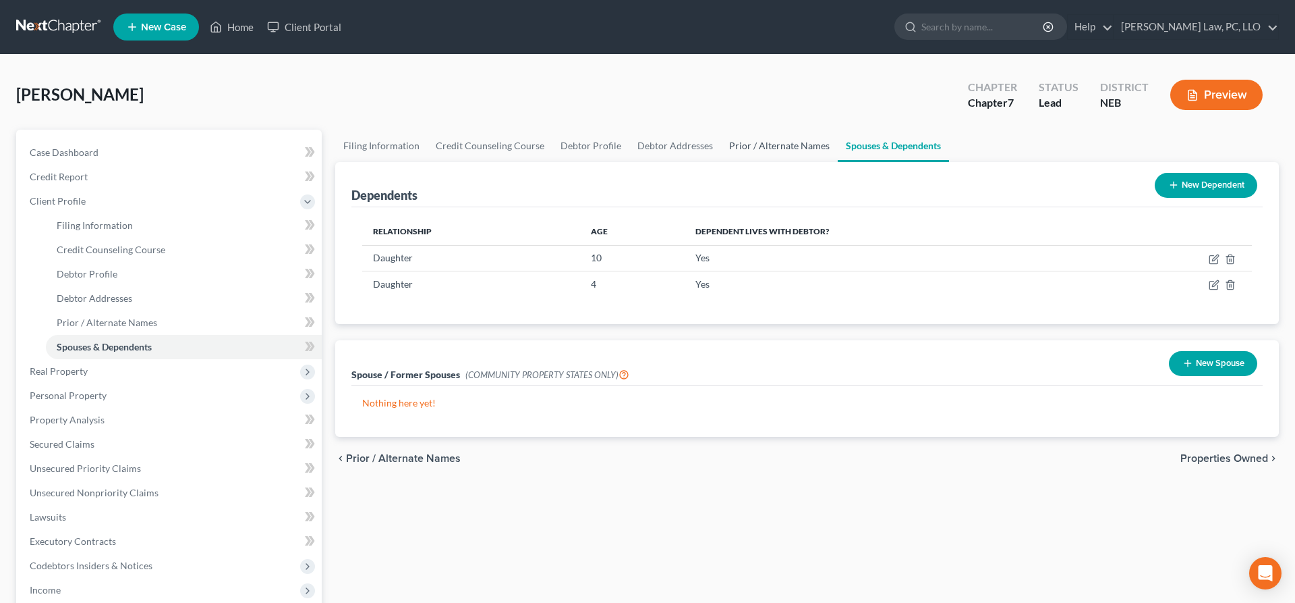
click at [791, 148] on link "Prior / Alternate Names" at bounding box center [779, 146] width 117 height 32
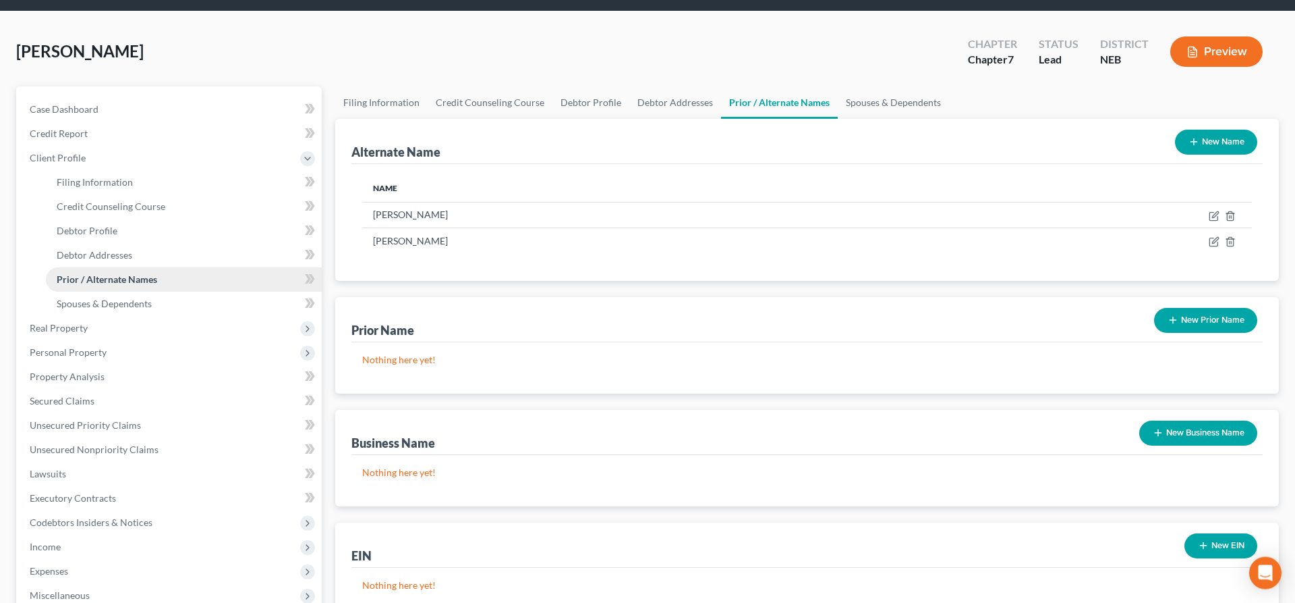
scroll to position [69, 0]
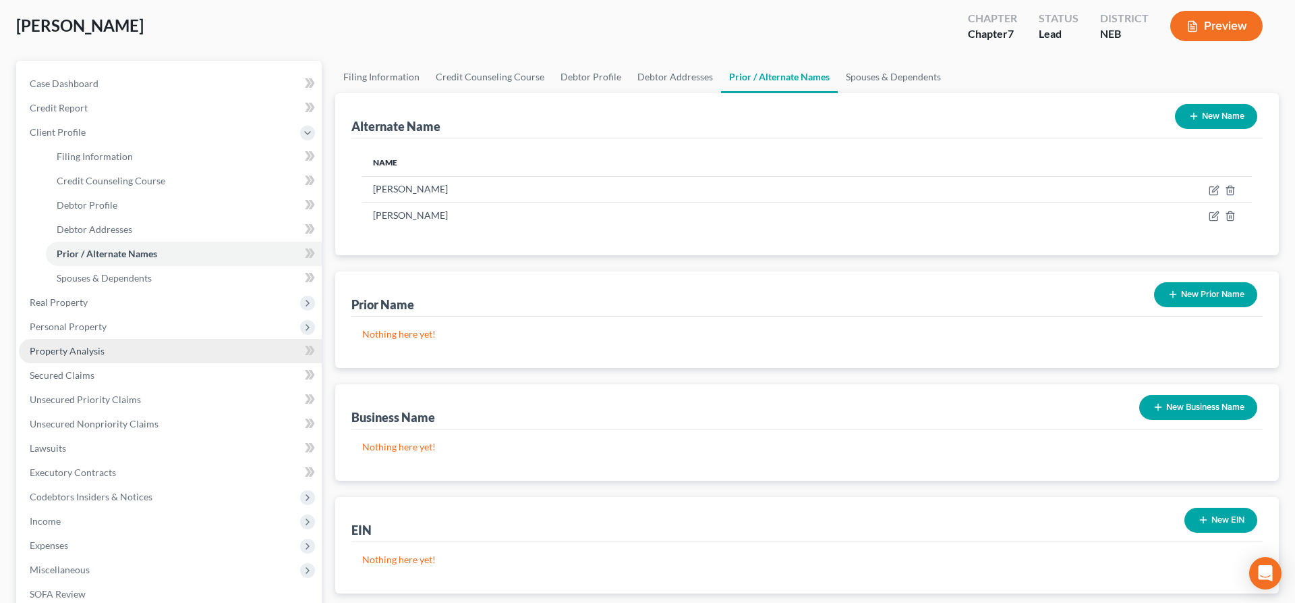
click at [103, 350] on span "Property Analysis" at bounding box center [67, 350] width 75 height 11
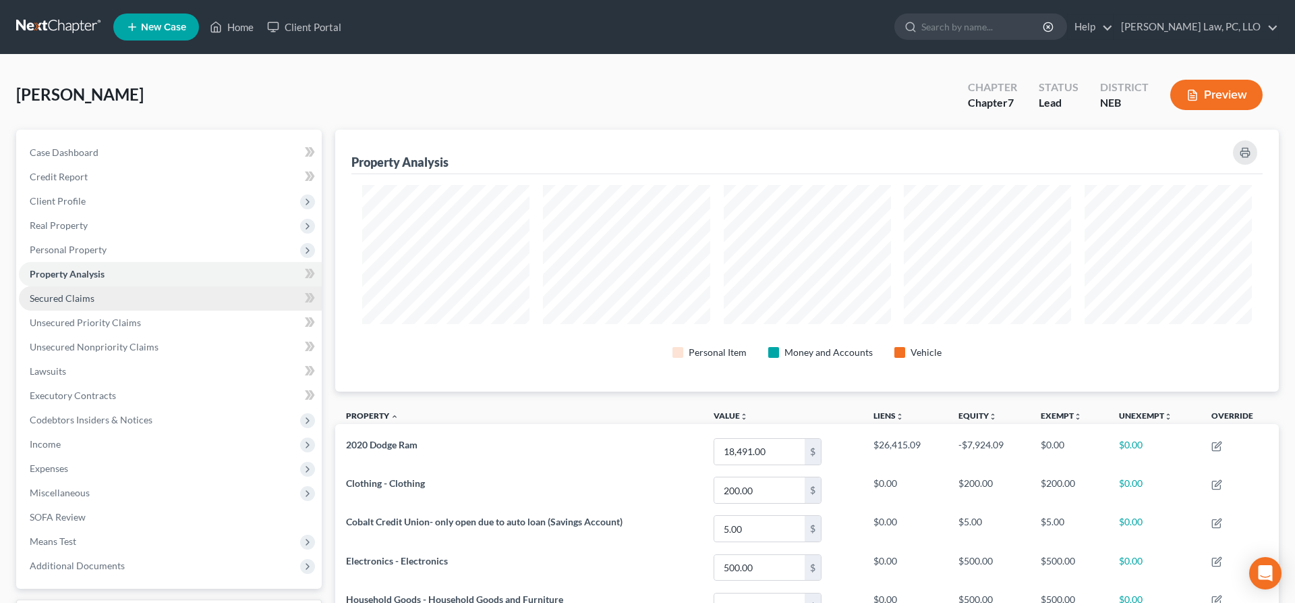
click at [99, 298] on link "Secured Claims" at bounding box center [170, 298] width 303 height 24
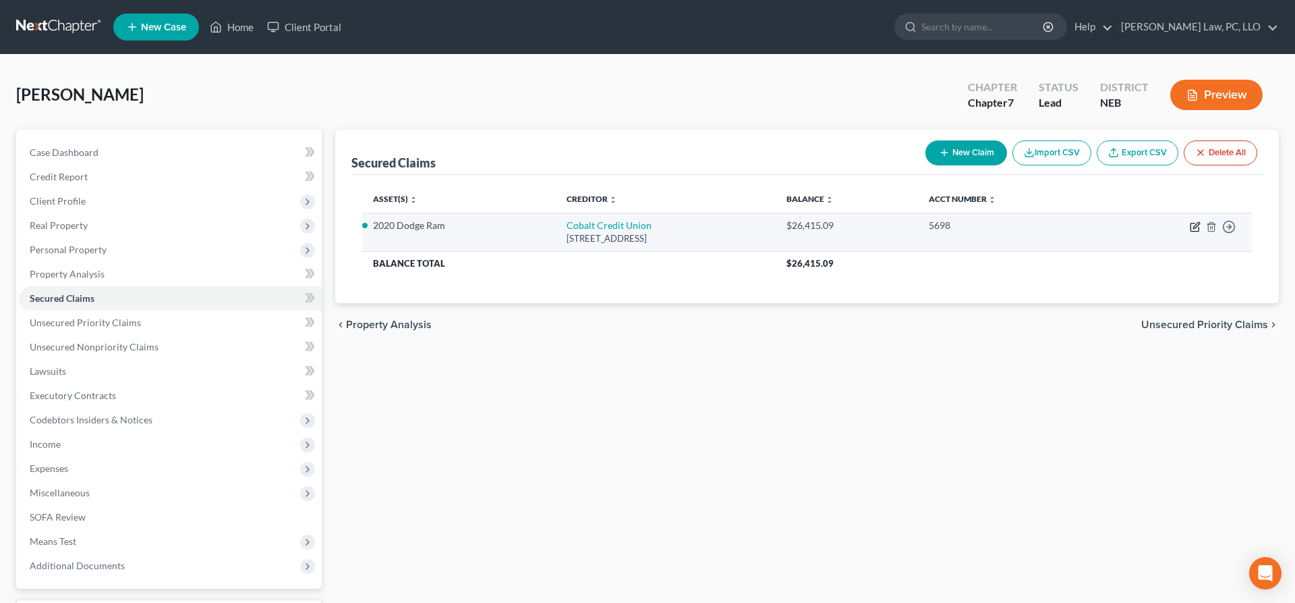
click at [1196, 223] on icon "button" at bounding box center [1195, 226] width 11 height 11
select select "30"
select select "8"
select select "2"
select select "0"
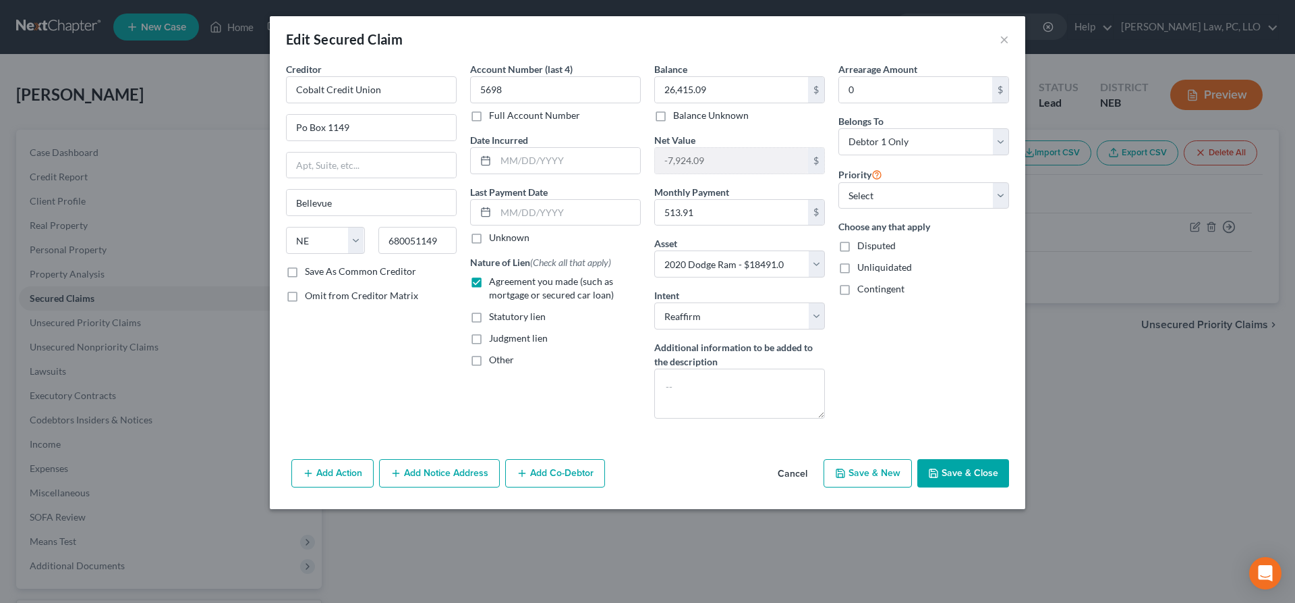
click at [787, 472] on button "Cancel" at bounding box center [792, 473] width 51 height 27
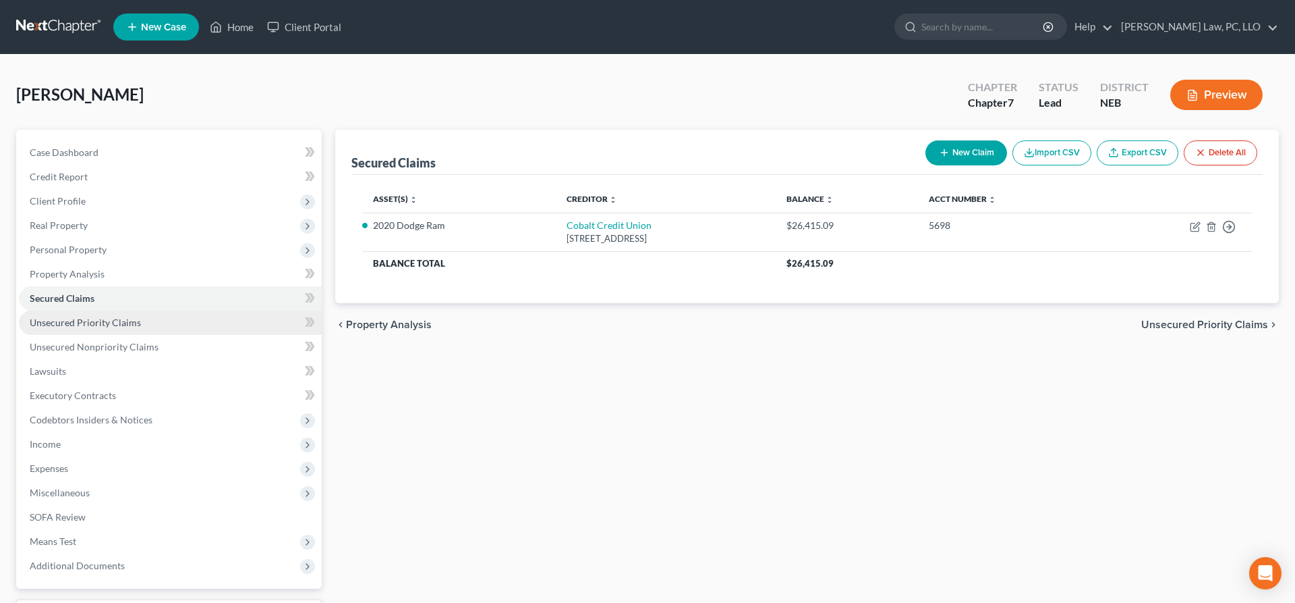
click at [126, 323] on span "Unsecured Priority Claims" at bounding box center [85, 321] width 111 height 11
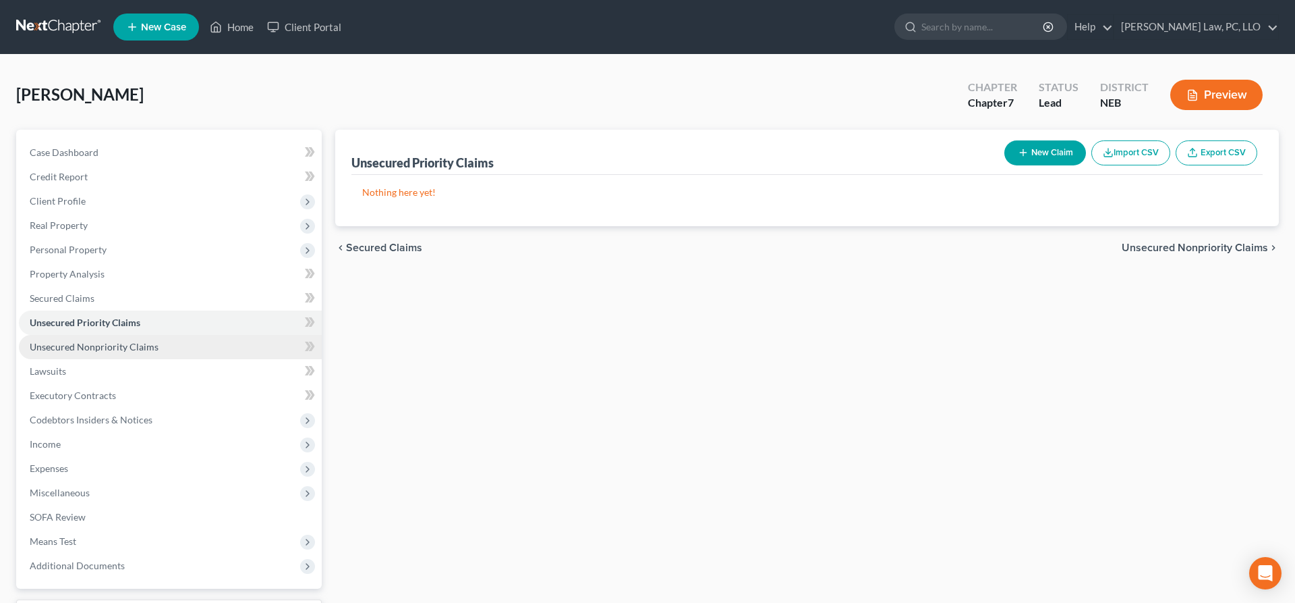
click at [129, 346] on span "Unsecured Nonpriority Claims" at bounding box center [94, 346] width 129 height 11
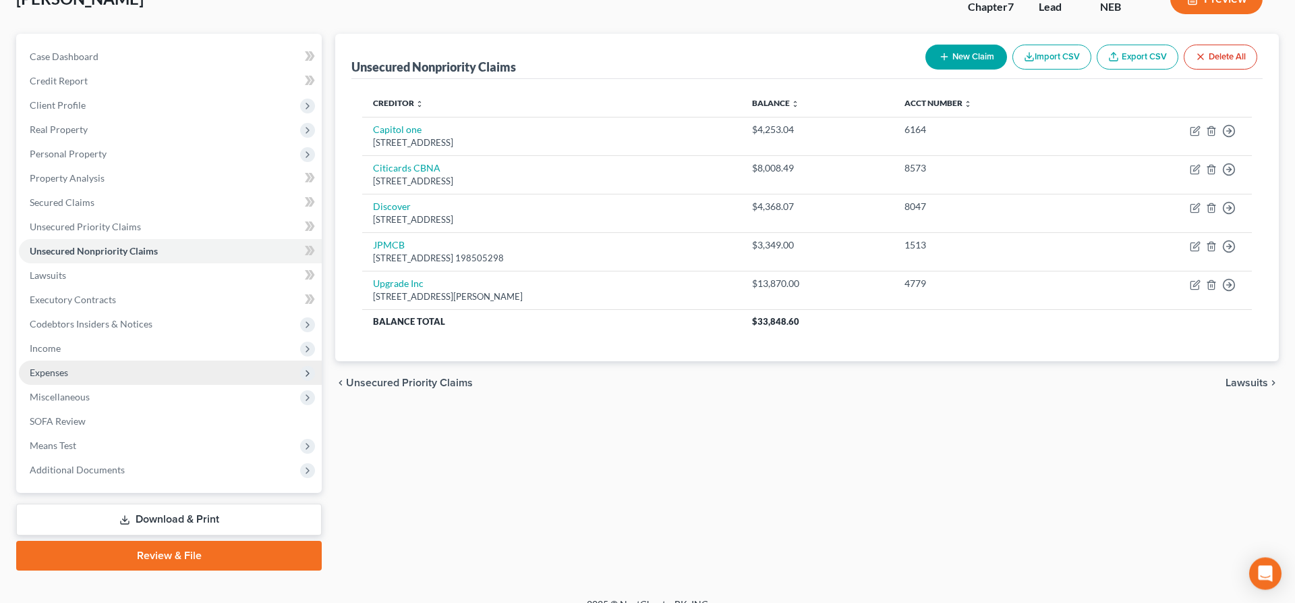
scroll to position [113, 0]
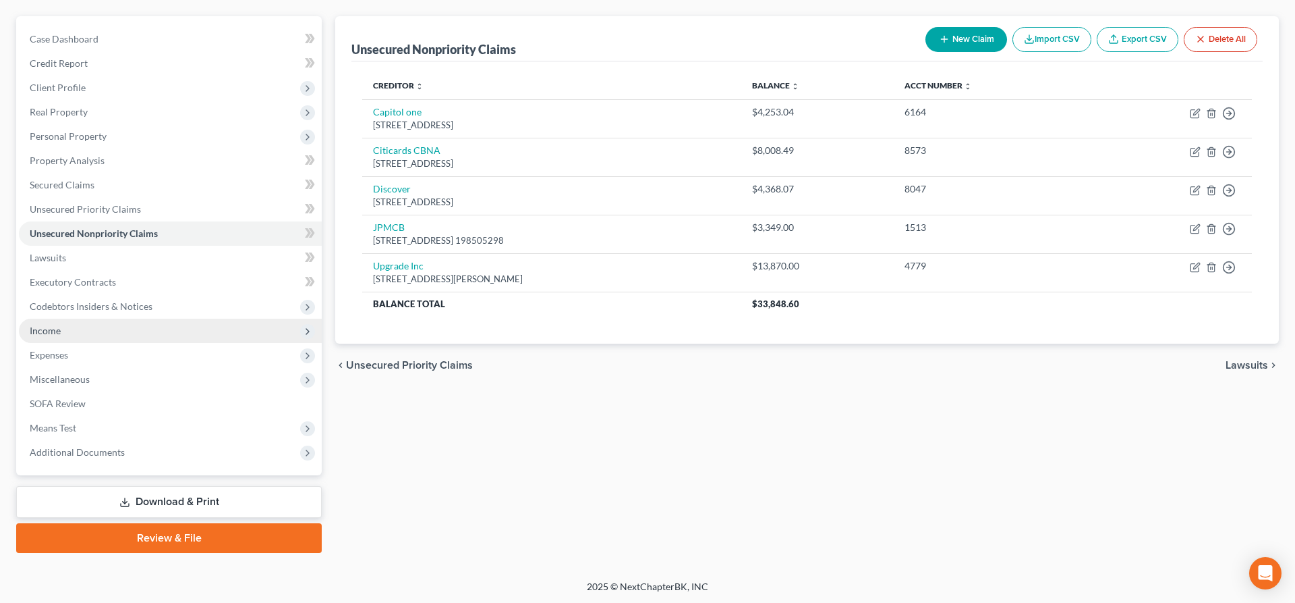
click at [73, 330] on span "Income" at bounding box center [170, 330] width 303 height 24
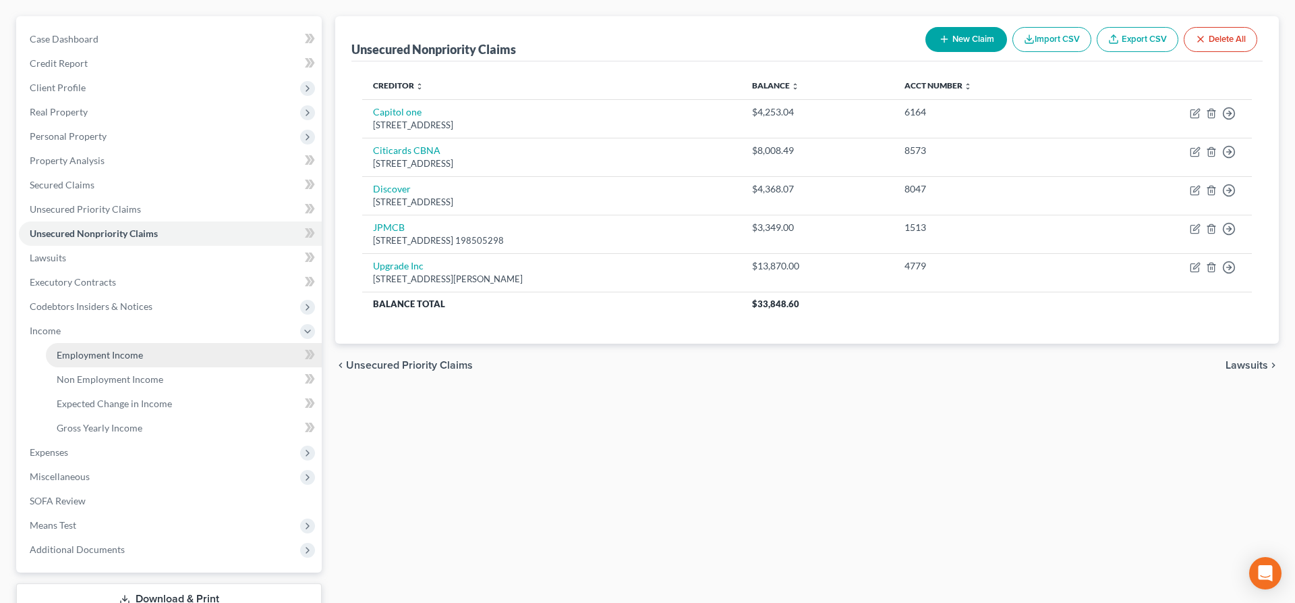
click at [94, 355] on span "Employment Income" at bounding box center [100, 354] width 86 height 11
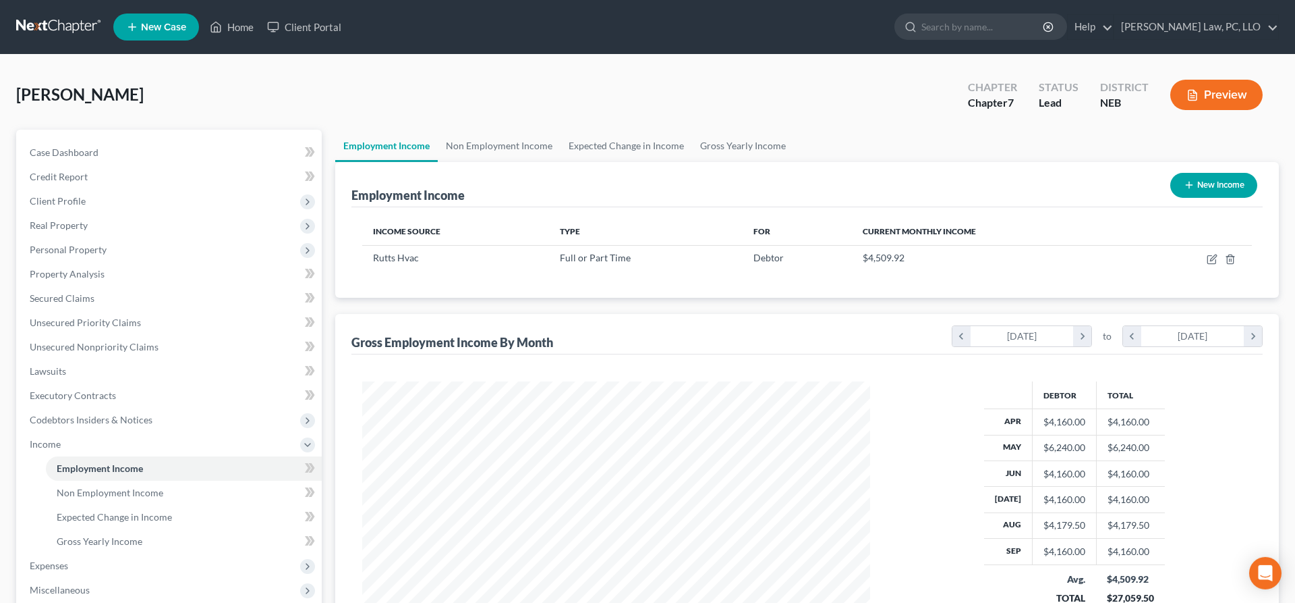
scroll to position [674477, 674196]
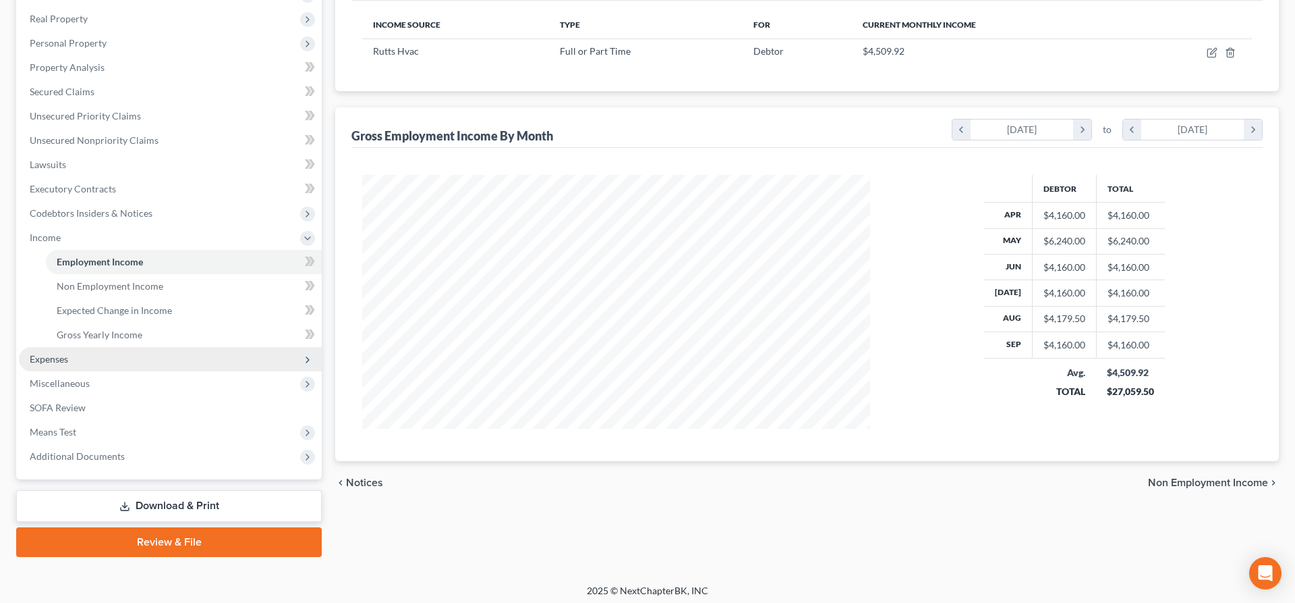
click at [123, 367] on span "Expenses" at bounding box center [170, 359] width 303 height 24
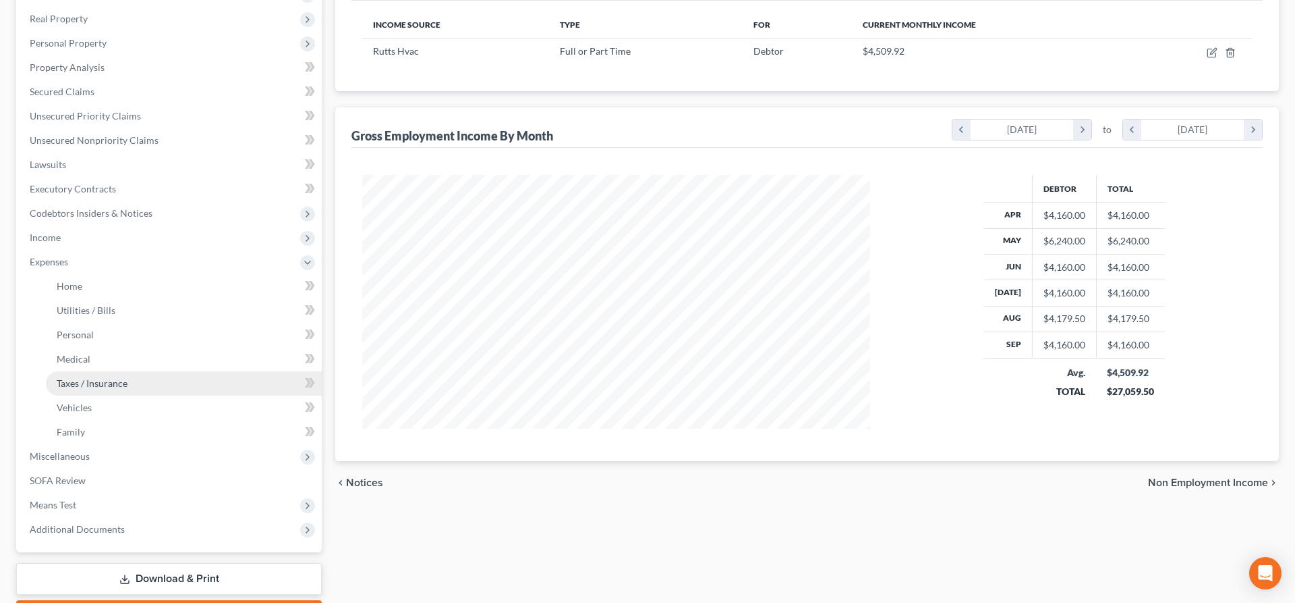
click at [115, 380] on span "Taxes / Insurance" at bounding box center [92, 382] width 71 height 11
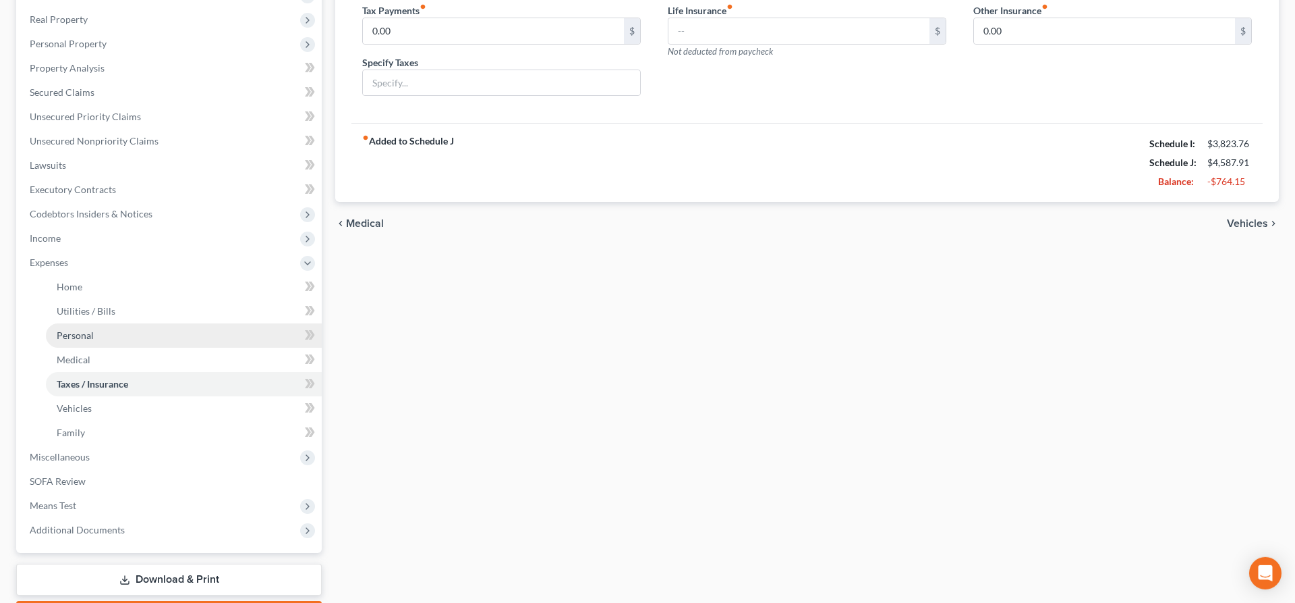
scroll to position [206, 0]
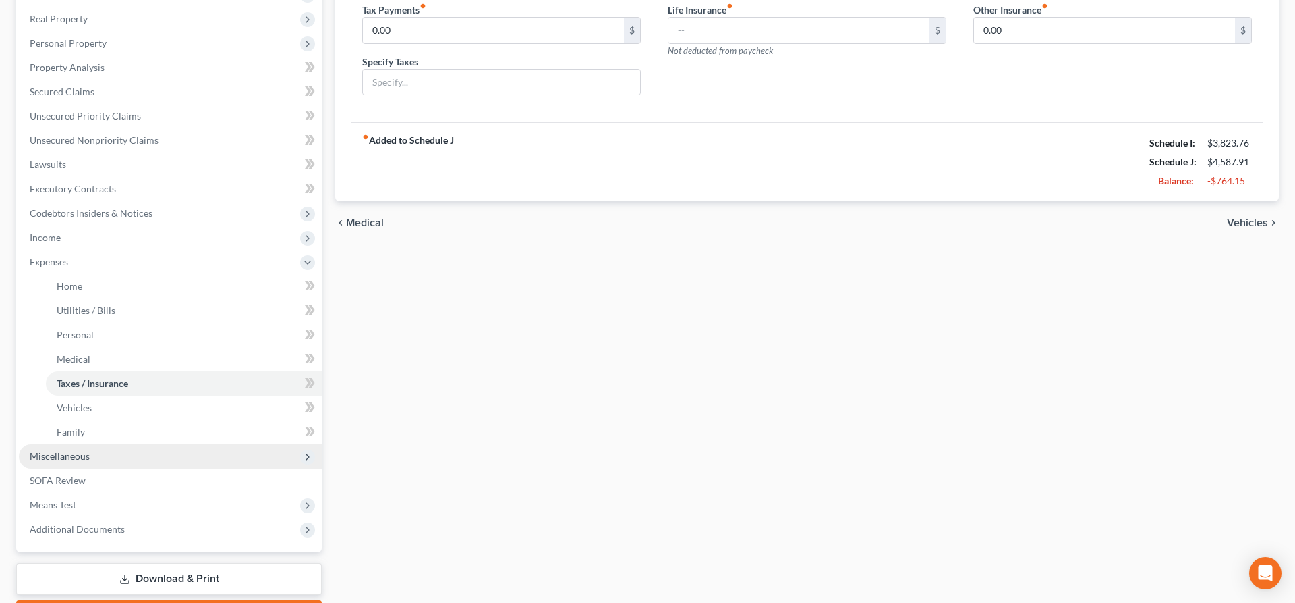
click at [96, 459] on span "Miscellaneous" at bounding box center [170, 456] width 303 height 24
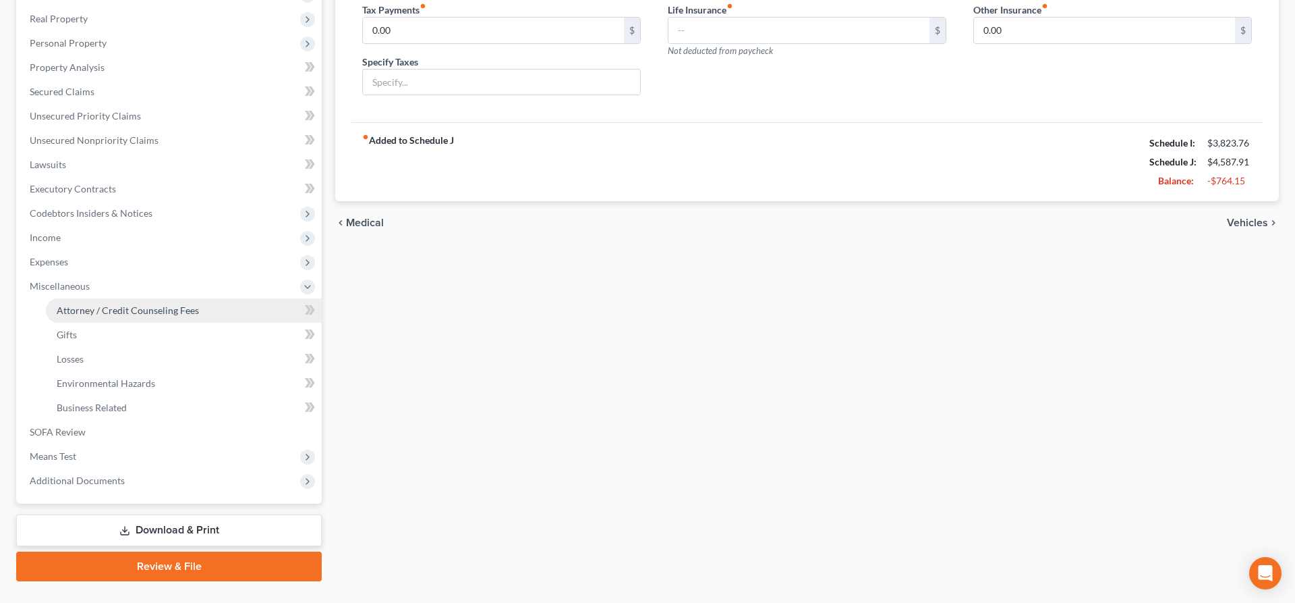
click at [123, 313] on span "Attorney / Credit Counseling Fees" at bounding box center [128, 309] width 142 height 11
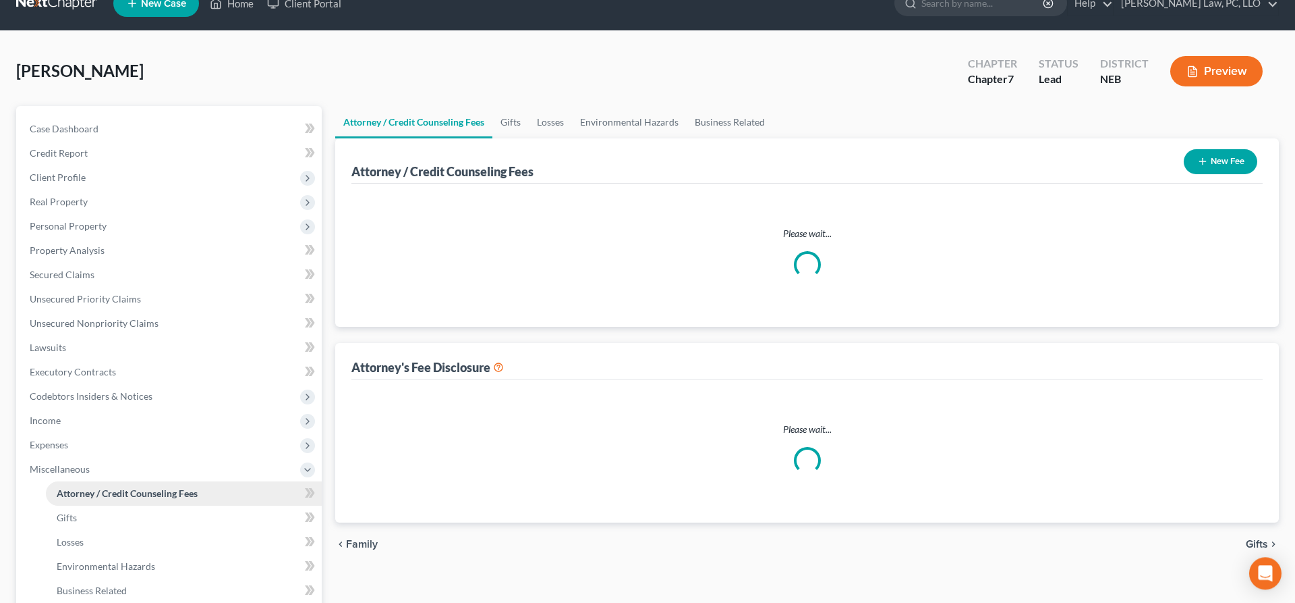
select select "2"
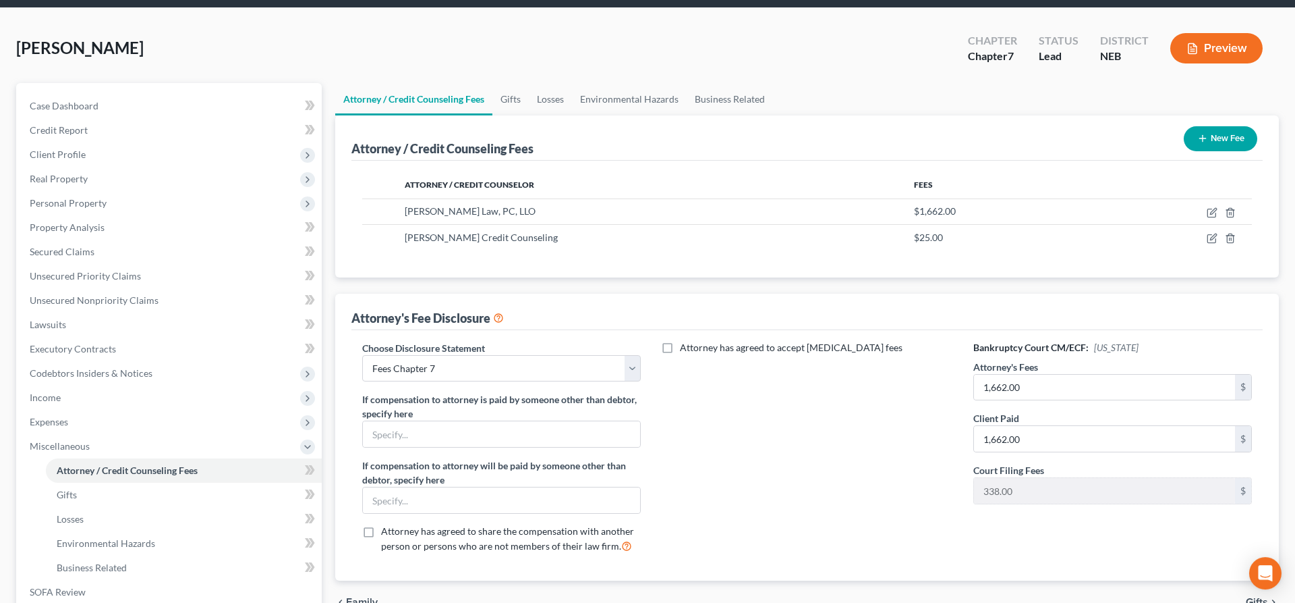
scroll to position [235, 0]
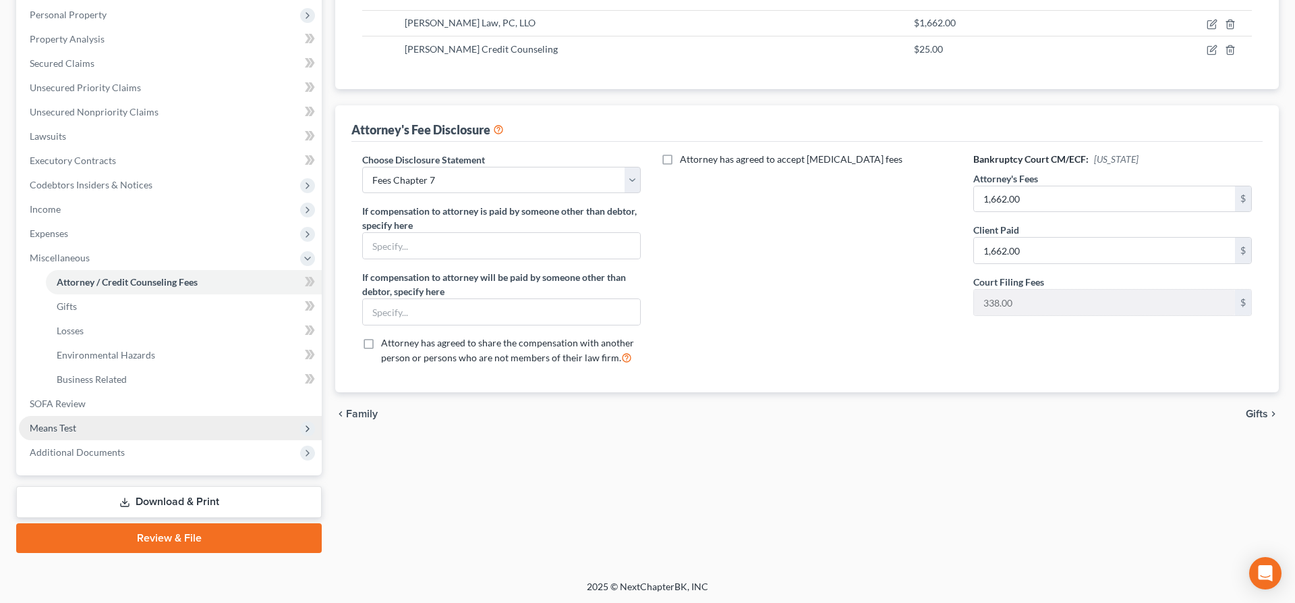
click at [112, 428] on span "Means Test" at bounding box center [170, 428] width 303 height 24
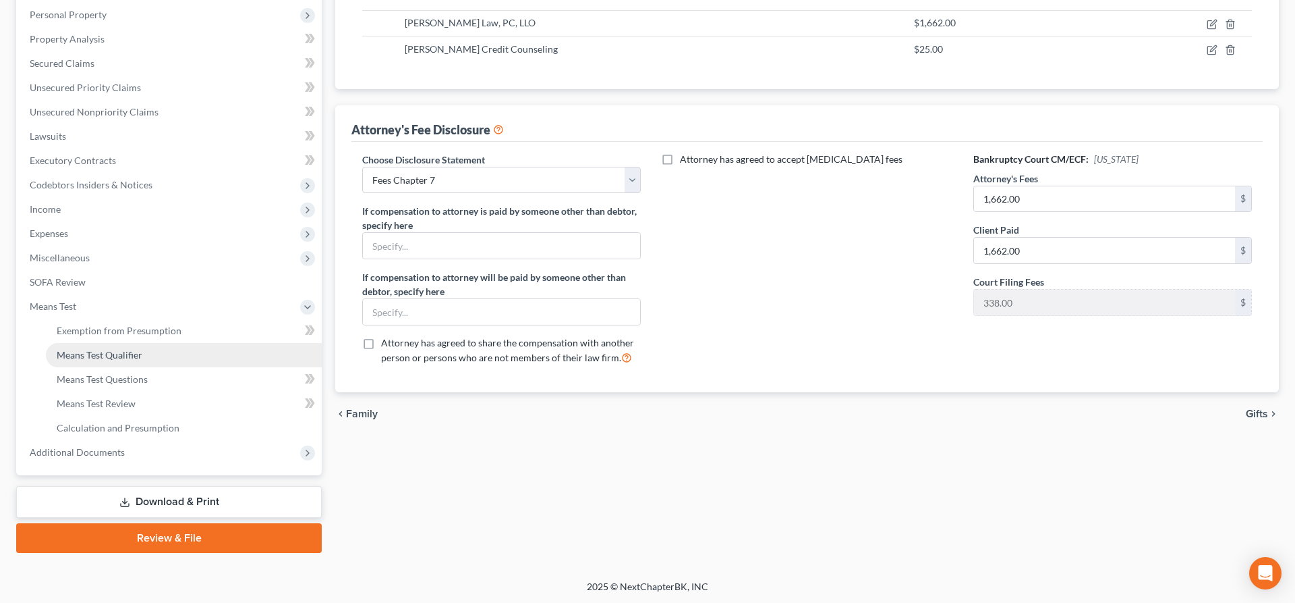
click at [121, 350] on span "Means Test Qualifier" at bounding box center [100, 354] width 86 height 11
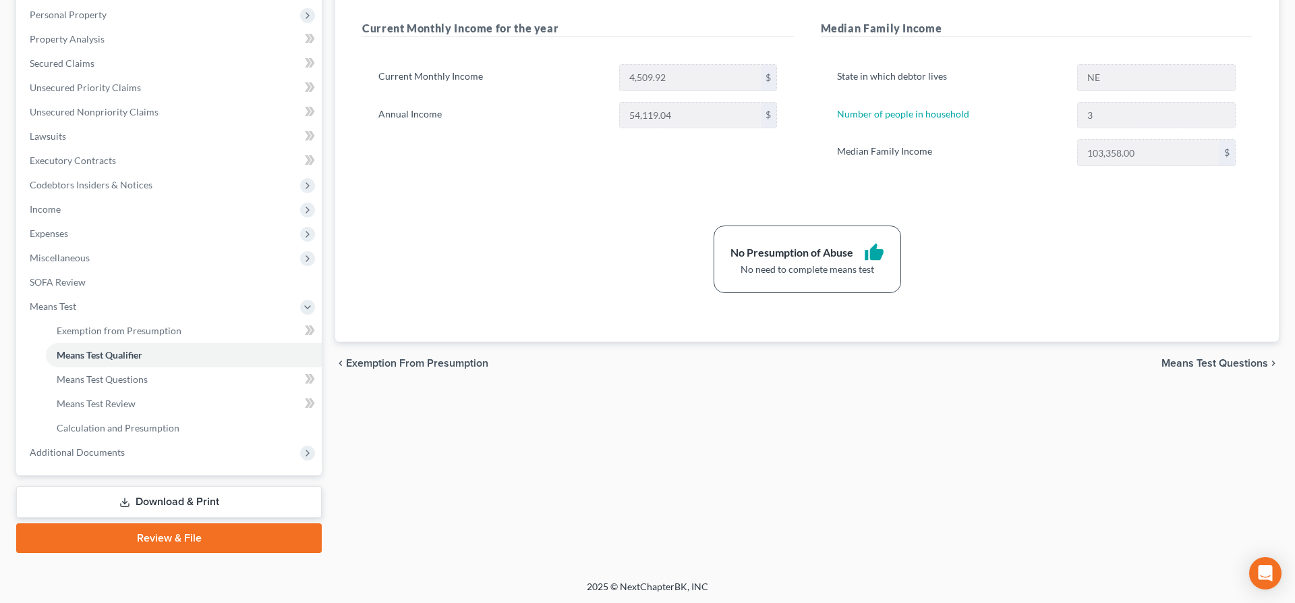
click at [244, 501] on link "Download & Print" at bounding box center [169, 502] width 306 height 32
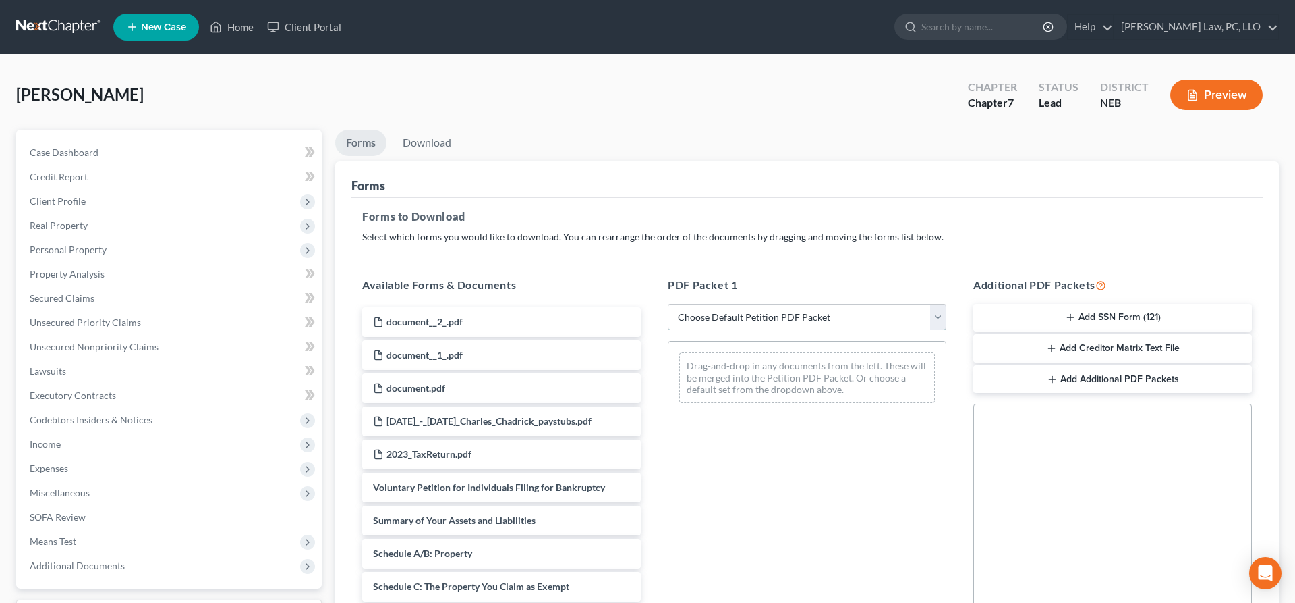
click at [668, 304] on select "Choose Default Petition PDF Packet Complete Bankruptcy Petition (all forms and …" at bounding box center [807, 317] width 279 height 27
select select "4"
click option "Chapter 7 Packet for Filing" at bounding box center [0, 0] width 0 height 0
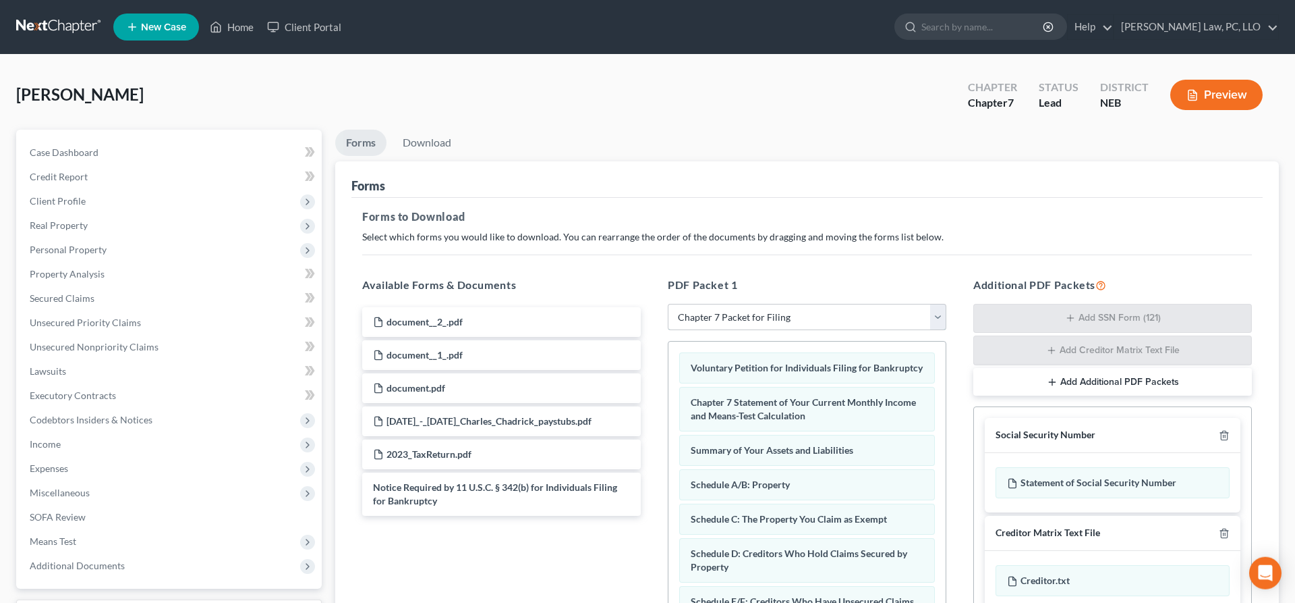
scroll to position [231, 0]
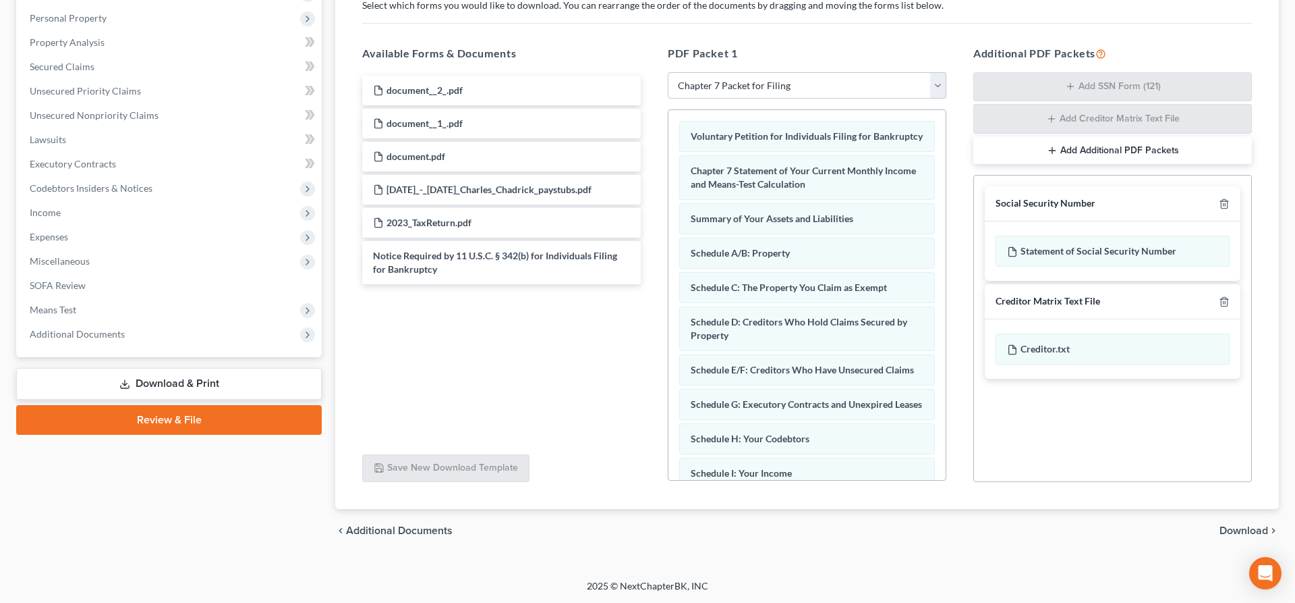
click at [1245, 530] on span "Download" at bounding box center [1244, 530] width 49 height 11
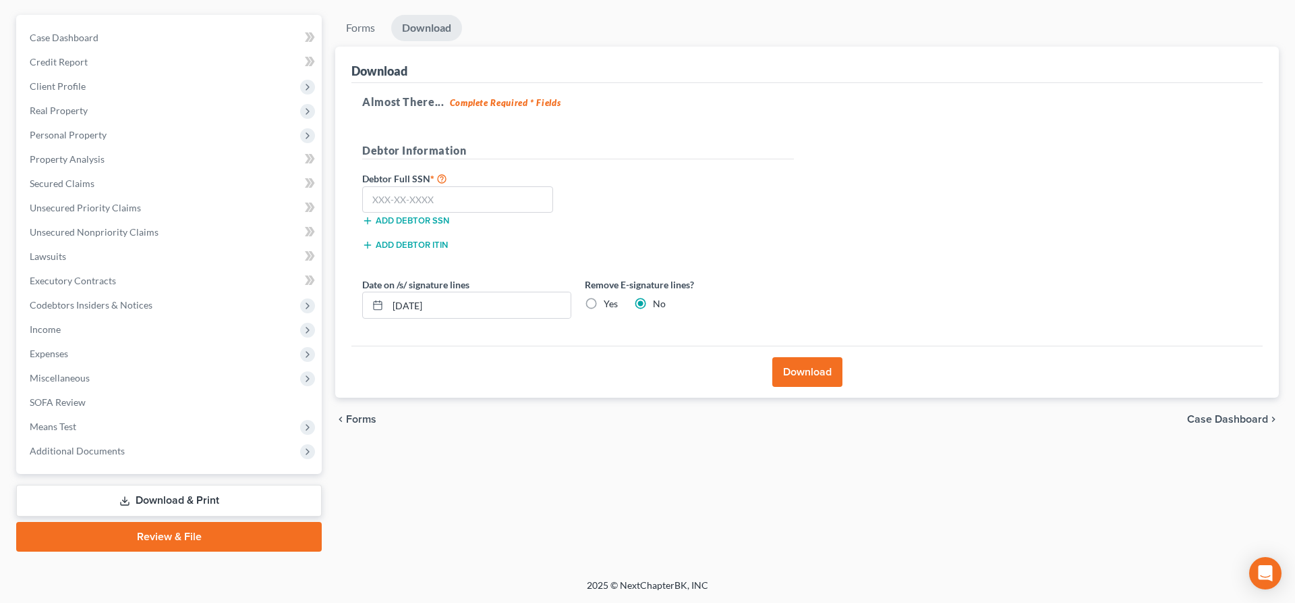
scroll to position [113, 0]
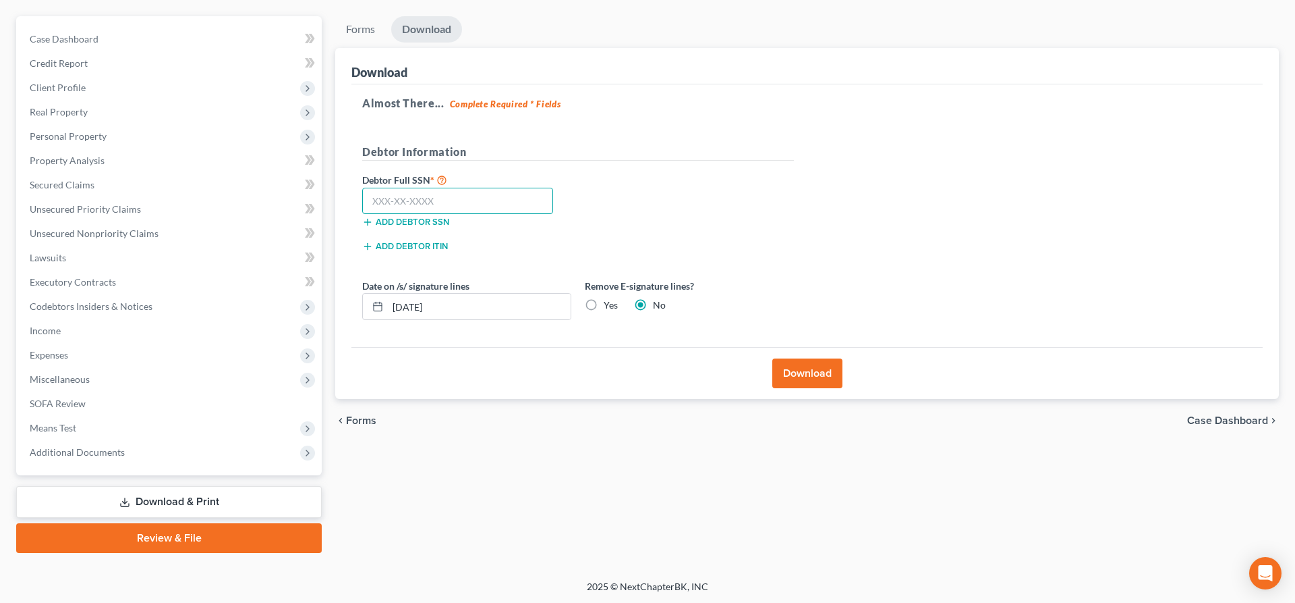
click at [491, 206] on input "text" at bounding box center [457, 201] width 191 height 27
type input "626-74-5470"
click at [604, 306] on label "Yes" at bounding box center [611, 304] width 14 height 13
click at [609, 306] on input "Yes" at bounding box center [613, 302] width 9 height 9
radio input "true"
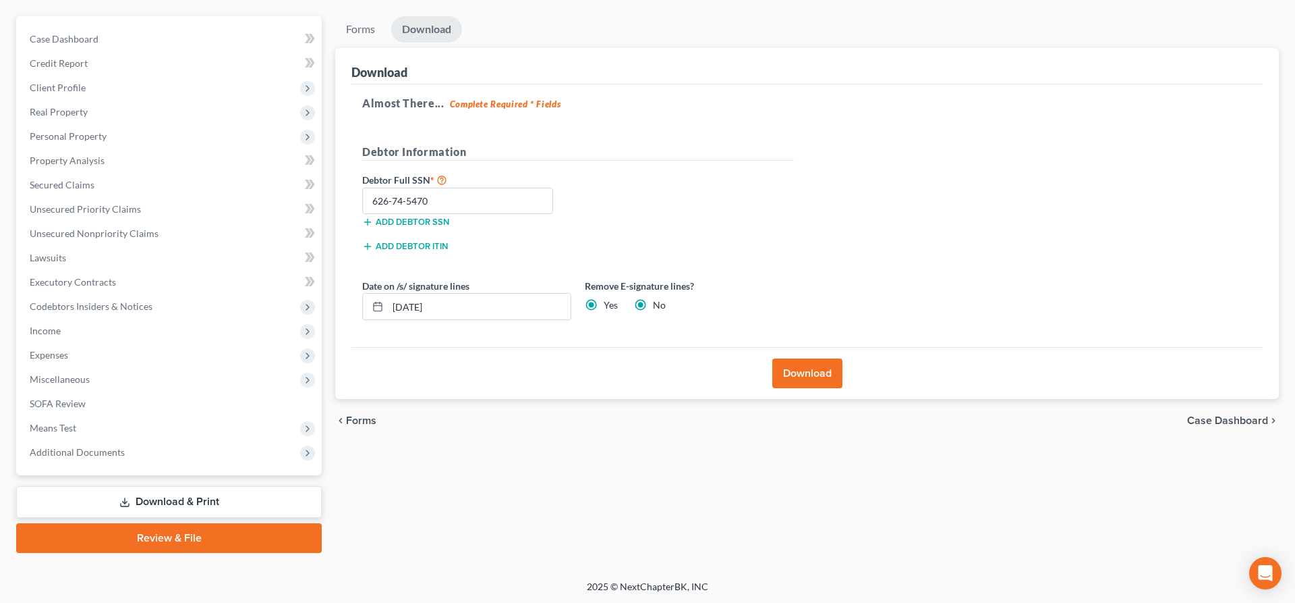
radio input "false"
drag, startPoint x: 498, startPoint y: 307, endPoint x: 354, endPoint y: 314, distance: 143.9
click at [388, 314] on input "[DATE]" at bounding box center [479, 307] width 183 height 26
click at [792, 362] on button "Download" at bounding box center [808, 373] width 70 height 30
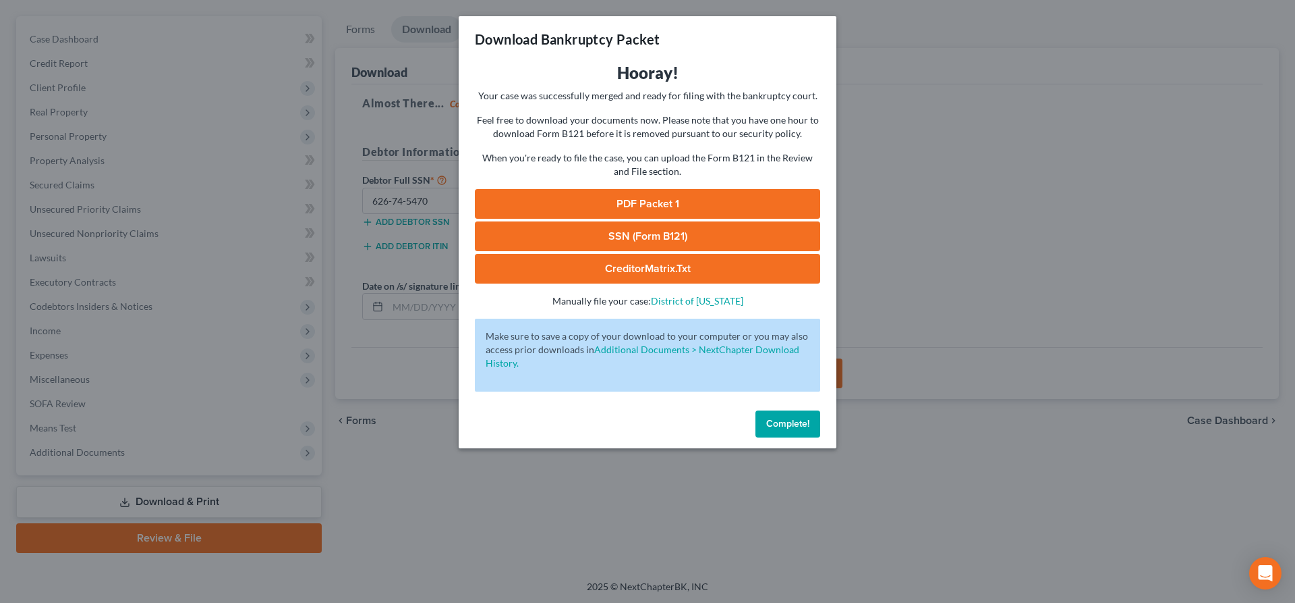
click at [666, 228] on link "SSN (Form B121)" at bounding box center [647, 236] width 345 height 30
click at [652, 208] on link "PDF Packet 1" at bounding box center [647, 204] width 345 height 30
click at [796, 414] on button "Complete!" at bounding box center [788, 423] width 65 height 27
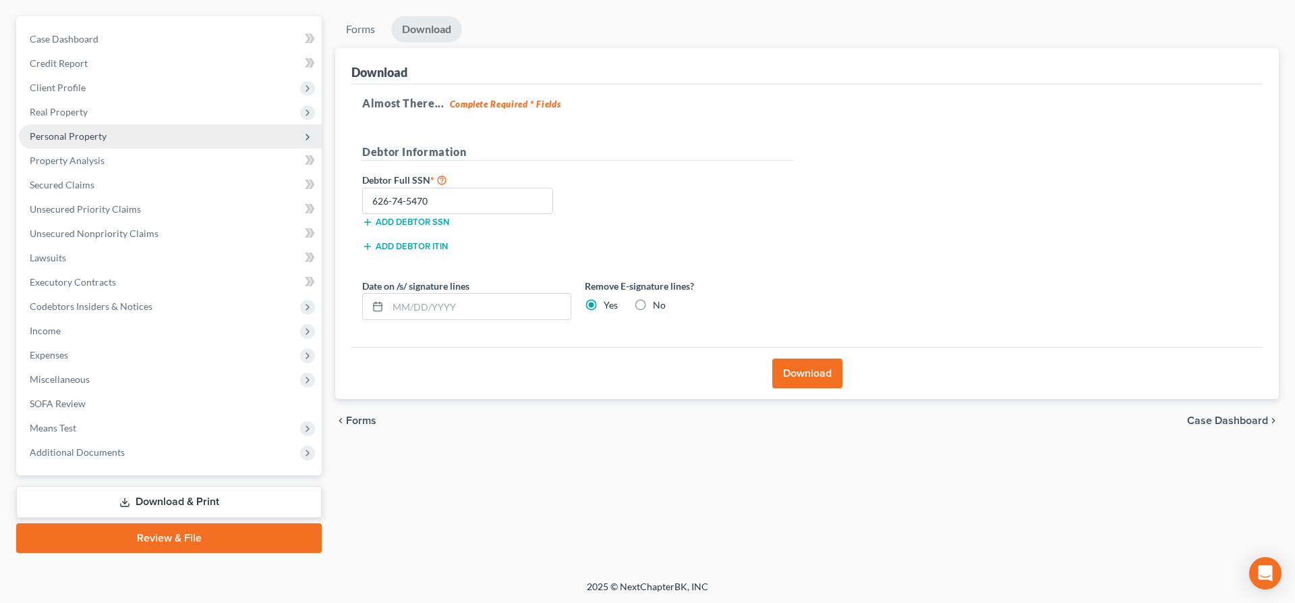
click at [92, 136] on span "Personal Property" at bounding box center [68, 135] width 77 height 11
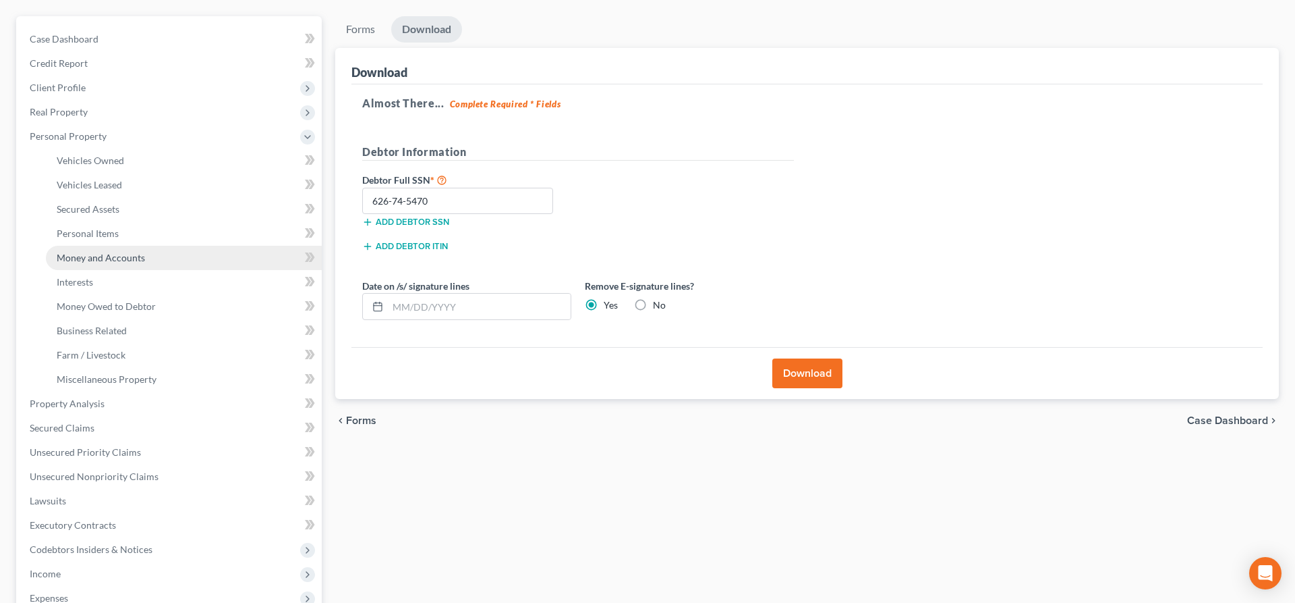
click at [124, 254] on span "Money and Accounts" at bounding box center [101, 257] width 88 height 11
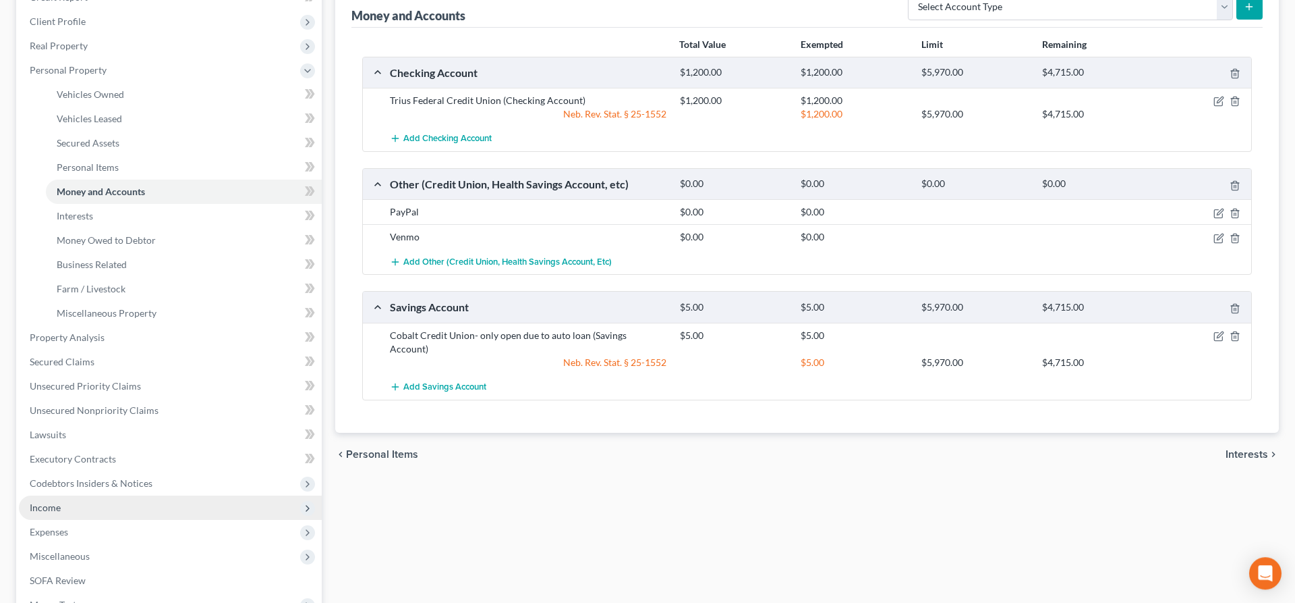
scroll to position [206, 0]
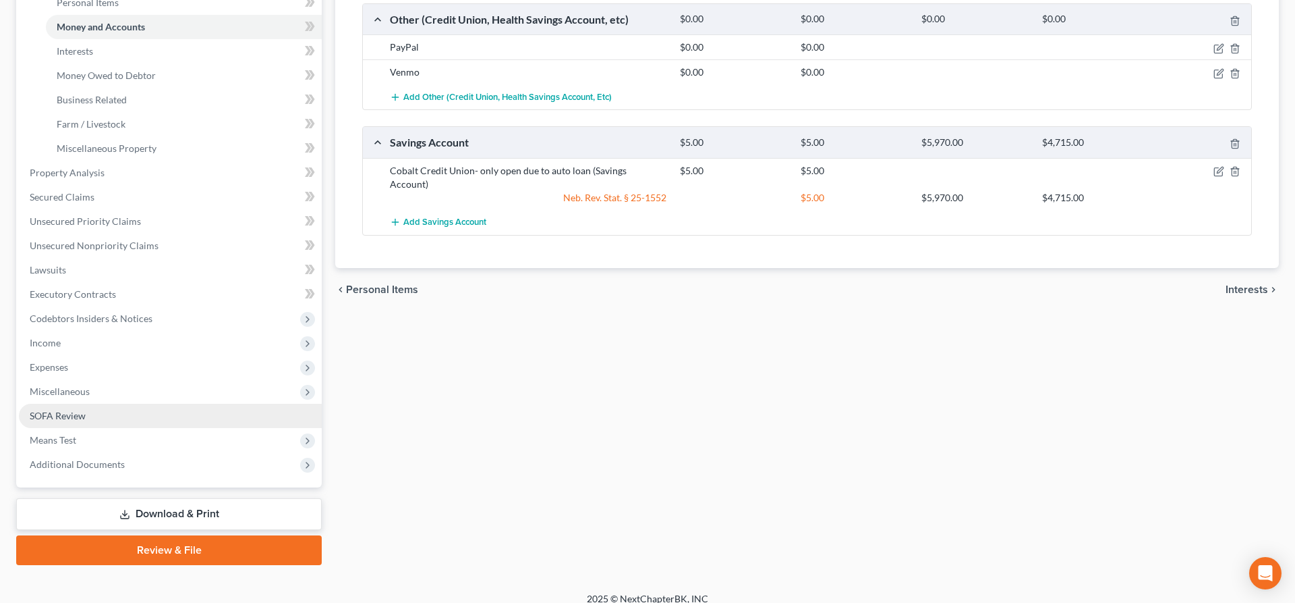
click at [94, 414] on link "SOFA Review" at bounding box center [170, 415] width 303 height 24
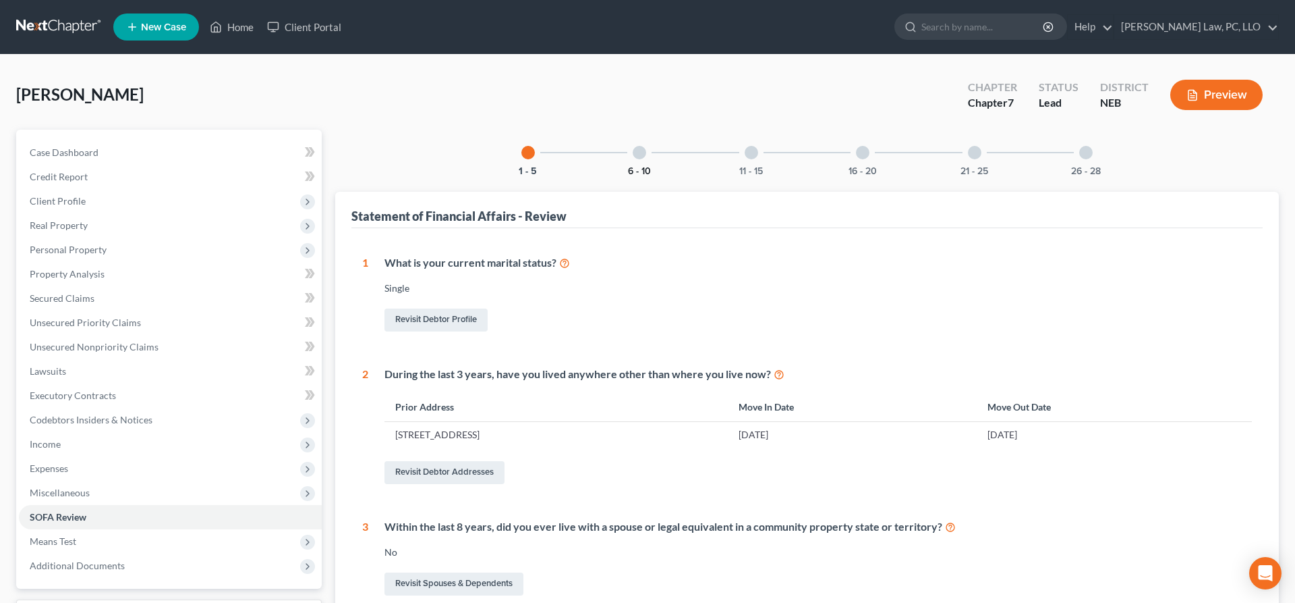
click at [646, 173] on button "6 - 10" at bounding box center [639, 171] width 23 height 9
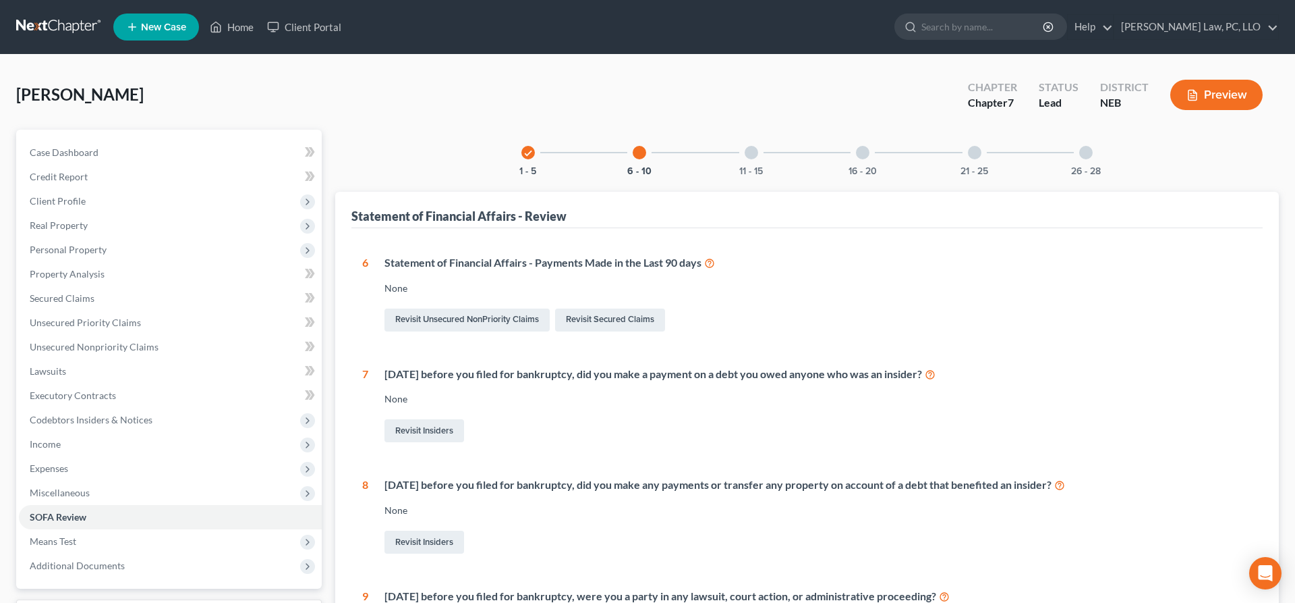
click at [754, 157] on div at bounding box center [751, 152] width 13 height 13
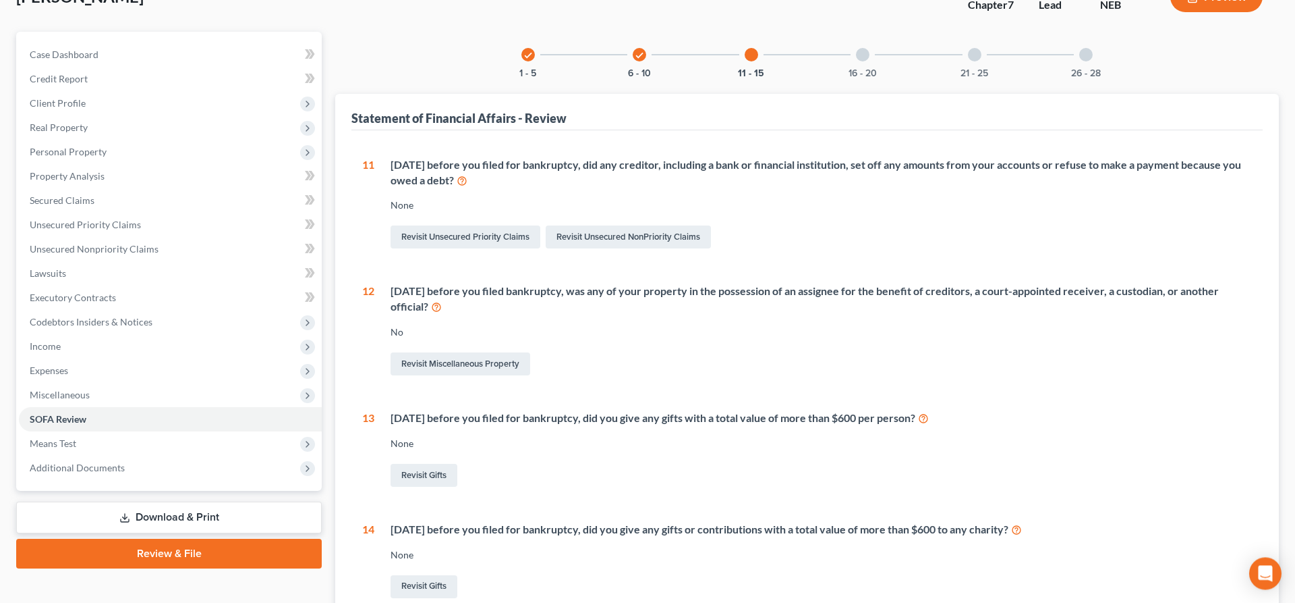
scroll to position [74, 0]
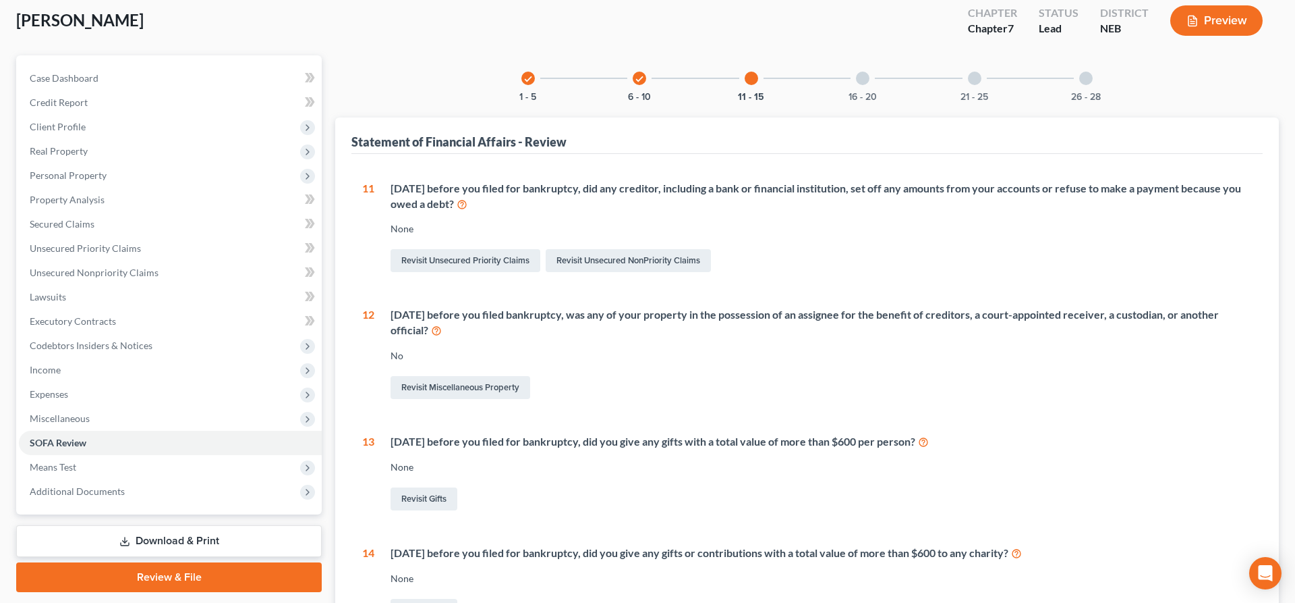
click at [867, 87] on div "16 - 20" at bounding box center [863, 78] width 46 height 46
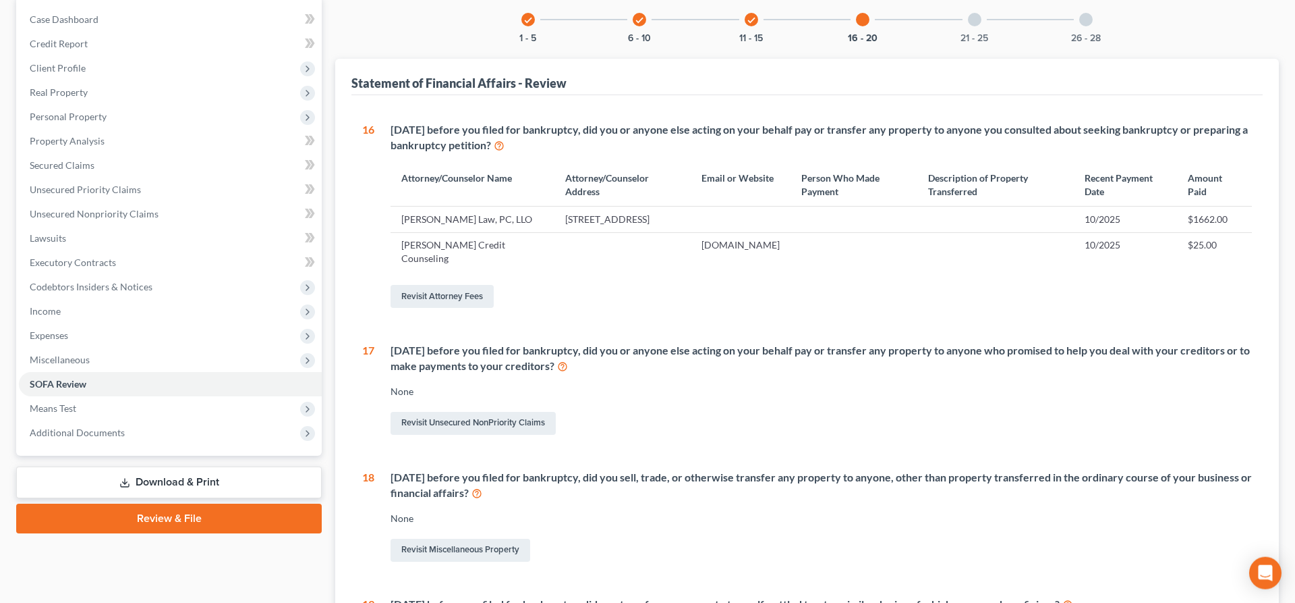
scroll to position [46, 0]
